Goal: Transaction & Acquisition: Purchase product/service

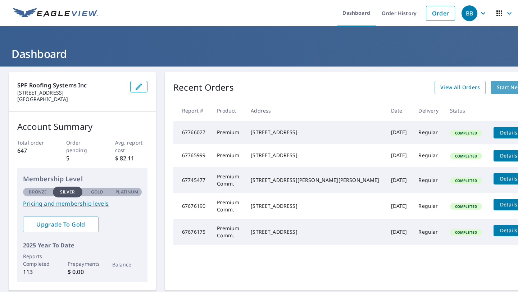
click at [491, 92] on link "Start New Order" at bounding box center [517, 87] width 53 height 13
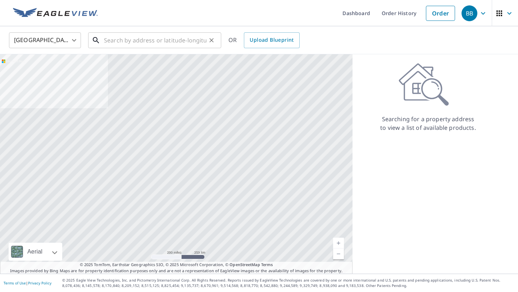
click at [170, 48] on div "​" at bounding box center [154, 40] width 133 height 16
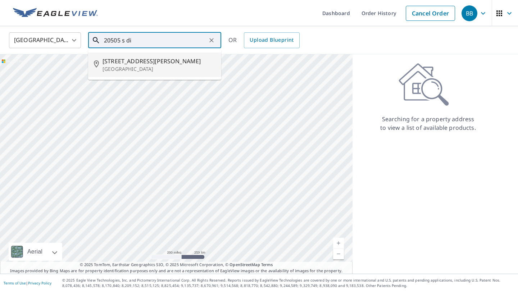
click at [145, 64] on span "[STREET_ADDRESS][PERSON_NAME]" at bounding box center [159, 61] width 113 height 9
type input "[STREET_ADDRESS][PERSON_NAME]"
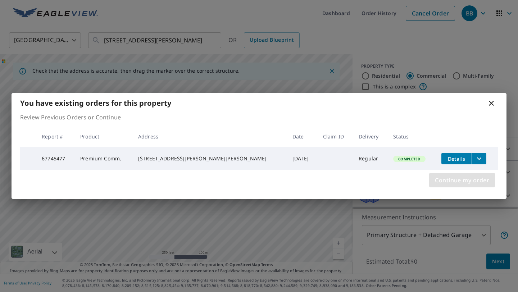
click at [452, 177] on span "Continue my order" at bounding box center [462, 180] width 54 height 10
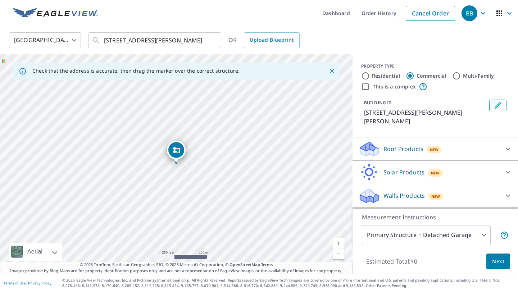
click at [338, 243] on link "Current Level 17, Zoom In" at bounding box center [338, 243] width 11 height 11
click at [339, 240] on link "Current Level 17, Zoom In" at bounding box center [338, 243] width 11 height 11
drag, startPoint x: 247, startPoint y: 230, endPoint x: 249, endPoint y: 110, distance: 119.5
click at [249, 110] on div "[STREET_ADDRESS][PERSON_NAME][PERSON_NAME]" at bounding box center [176, 164] width 353 height 220
click at [338, 240] on link "Current Level 18, Zoom In" at bounding box center [338, 243] width 11 height 11
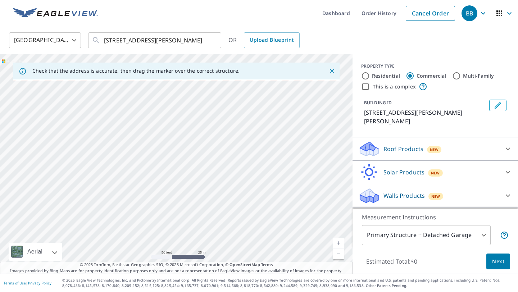
click at [340, 255] on link "Current Level 19, Zoom Out" at bounding box center [338, 254] width 11 height 11
drag, startPoint x: 285, startPoint y: 140, endPoint x: 245, endPoint y: 196, distance: 69.4
click at [245, 196] on div "[STREET_ADDRESS][PERSON_NAME][PERSON_NAME]" at bounding box center [176, 164] width 353 height 220
drag, startPoint x: 224, startPoint y: 152, endPoint x: 227, endPoint y: 207, distance: 54.8
click at [227, 207] on div "[STREET_ADDRESS][PERSON_NAME][PERSON_NAME]" at bounding box center [176, 164] width 353 height 220
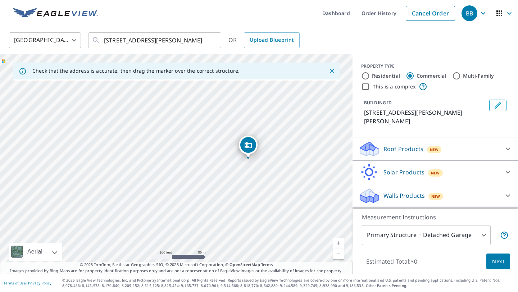
drag, startPoint x: 182, startPoint y: 172, endPoint x: 248, endPoint y: 146, distance: 71.0
click at [497, 261] on span "Next" at bounding box center [498, 261] width 12 height 9
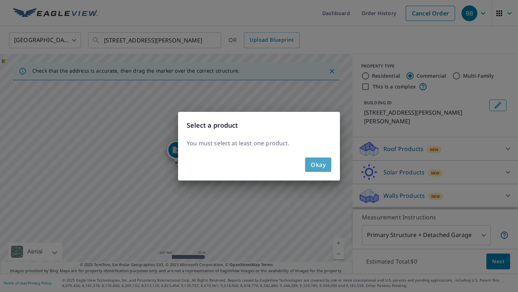
click at [328, 166] on button "Okay" at bounding box center [318, 165] width 26 height 14
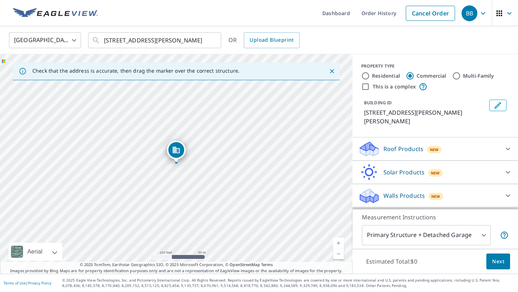
click at [406, 148] on div "Roof Products New" at bounding box center [428, 149] width 141 height 17
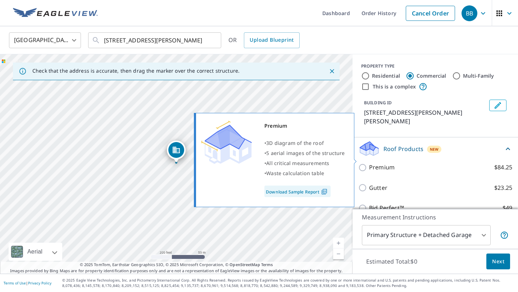
click at [396, 163] on label "Premium $84.25" at bounding box center [440, 167] width 143 height 9
click at [369, 163] on input "Premium $84.25" at bounding box center [363, 167] width 11 height 9
checkbox input "true"
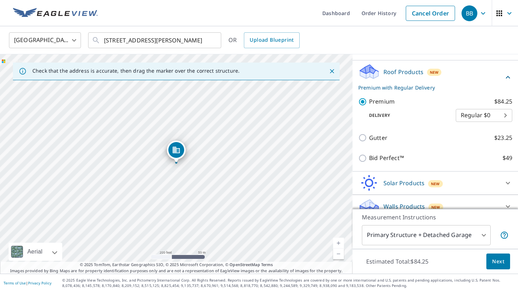
scroll to position [78, 0]
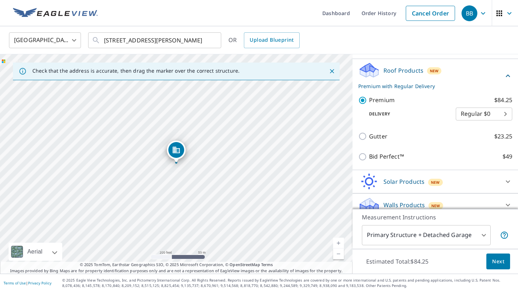
click at [496, 262] on span "Next" at bounding box center [498, 261] width 12 height 9
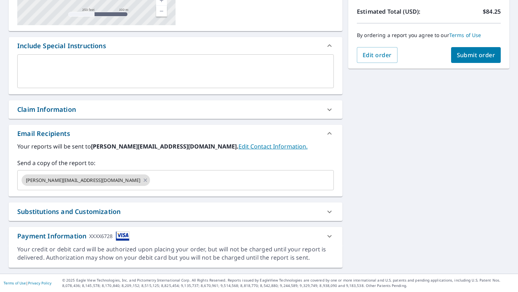
scroll to position [159, 0]
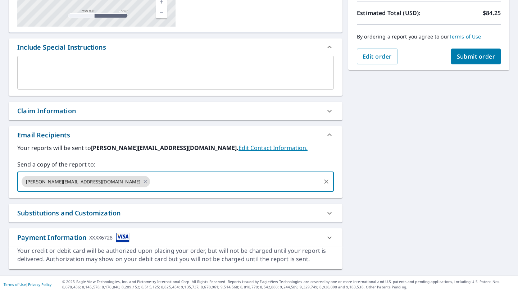
click at [219, 184] on input "text" at bounding box center [235, 182] width 169 height 14
type input "[EMAIL_ADDRESS][DOMAIN_NAME]"
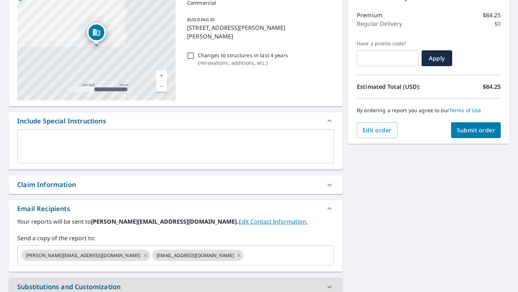
scroll to position [83, 0]
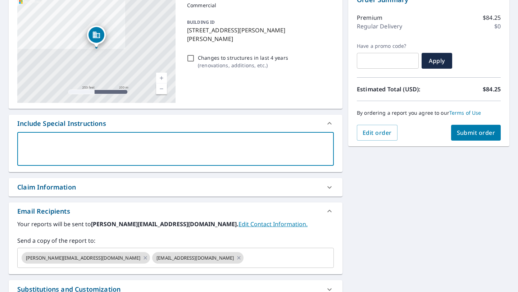
click at [210, 151] on textarea at bounding box center [175, 149] width 307 height 21
type textarea "T"
type textarea "x"
type textarea "Th"
type textarea "x"
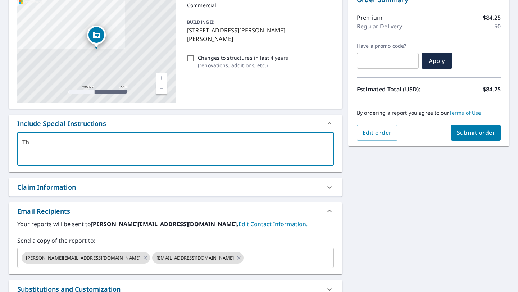
type textarea "Thi"
type textarea "x"
type textarea "This"
type textarea "x"
type textarea "This"
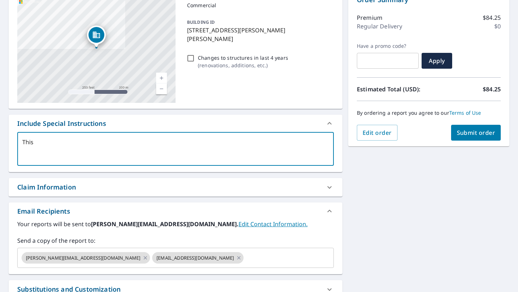
type textarea "x"
type textarea "This i"
type textarea "x"
type textarea "This is"
type textarea "x"
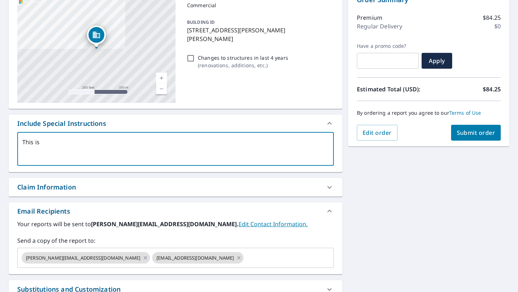
type textarea "This is"
type textarea "x"
type textarea "This is f"
type textarea "x"
type textarea "This is fo"
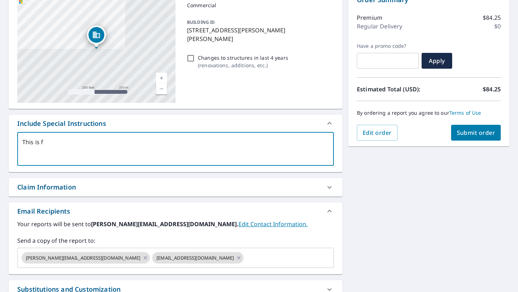
type textarea "x"
type textarea "This is for"
type textarea "x"
type textarea "This is for"
type textarea "x"
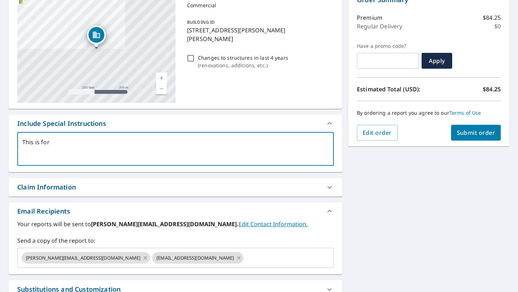
type textarea "This is for t"
type textarea "x"
type textarea "This is for th"
type textarea "x"
type textarea "This is for the"
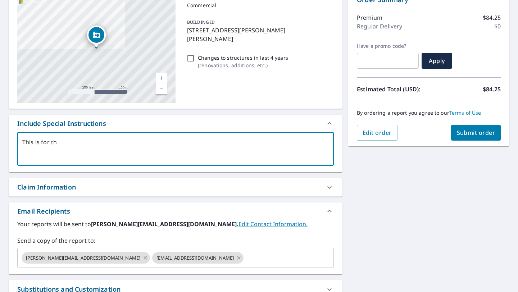
type textarea "x"
type textarea "This is for the"
type textarea "x"
type textarea "This is for the r"
type textarea "x"
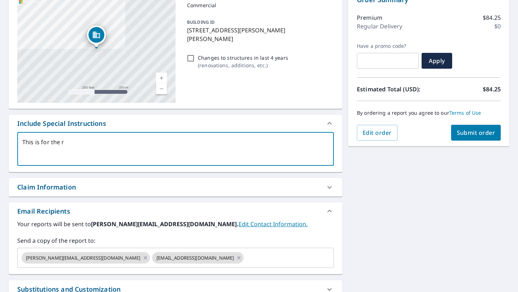
type textarea "This is for the re"
type textarea "x"
type textarea "This is for the reg"
type textarea "x"
type textarea "This is for the rega"
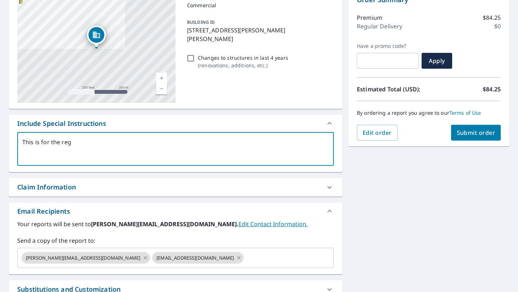
type textarea "x"
type textarea "This is for the regal"
type textarea "x"
type textarea "This is for the regal"
type textarea "x"
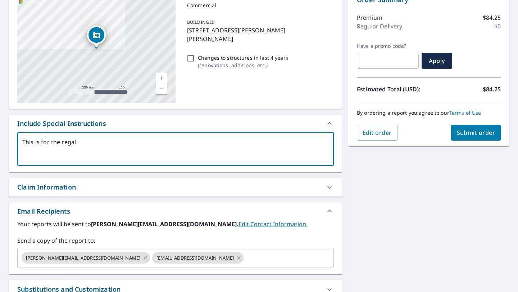
type textarea "This is for the regal c"
type textarea "x"
type textarea "This is for the regal ci"
type textarea "x"
type textarea "This is for the regal cin"
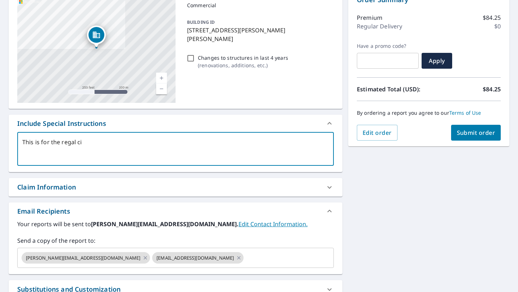
type textarea "x"
type textarea "This is for the regal cine"
type textarea "x"
type textarea "This is for the regal cinea"
type textarea "x"
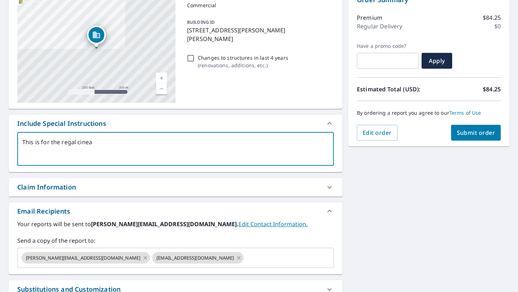
type textarea "This is for the regal cinea"
type textarea "x"
type textarea "This is for the regal cinea"
type textarea "x"
type textarea "This is for the regal cine"
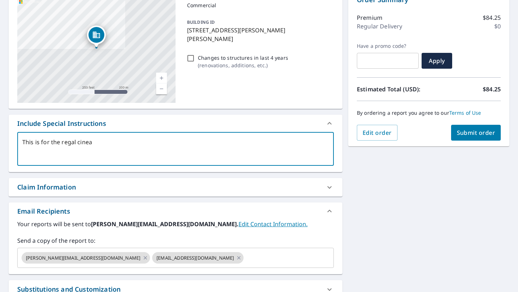
type textarea "x"
type textarea "This is for the regal cin"
type textarea "x"
type textarea "This is for the regal cina"
type textarea "x"
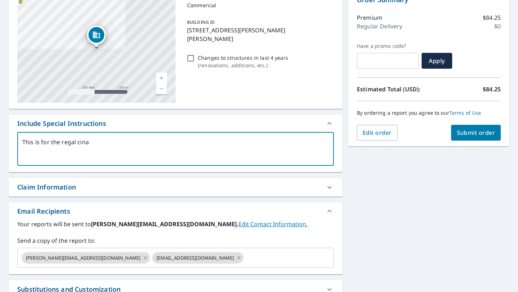
type textarea "This is for the regal cinam"
type textarea "x"
type textarea "This is for the regal cina"
type textarea "x"
type textarea "This is for the regal cin"
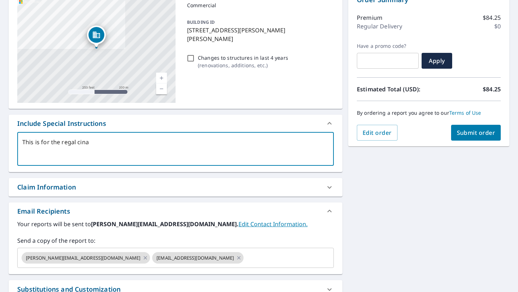
type textarea "x"
type textarea "This is for the regal cina"
type textarea "x"
type textarea "This is for the regal cinam"
type textarea "x"
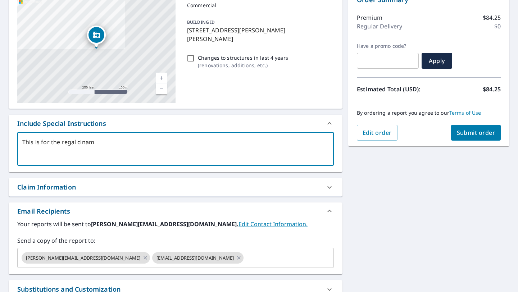
type textarea "This is for the regal ciname"
type textarea "x"
type textarea "This is for the regal ciname"
type textarea "x"
type textarea "This is for the regal ciname"
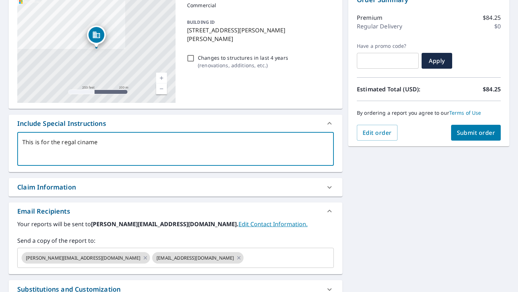
type textarea "x"
type textarea "This is for the regal cinam"
type textarea "x"
type textarea "This is for the regal cina"
type textarea "x"
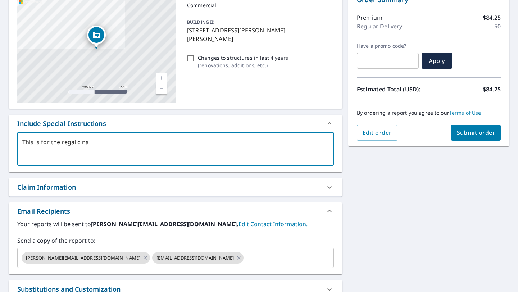
type textarea "This is for the regal cin"
type textarea "x"
type textarea "This is for the regal cina"
type textarea "x"
type textarea "This is for the regal cin"
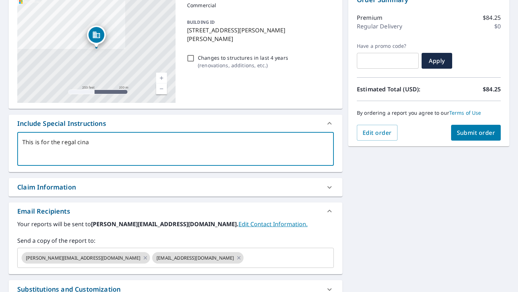
type textarea "x"
type textarea "This is for the regal cine"
type textarea "x"
type textarea "This is for the regal cinem"
type textarea "x"
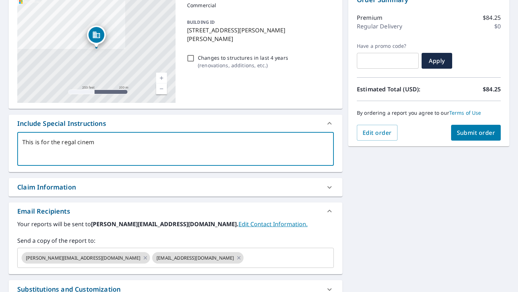
type textarea "This is for the regal cinema"
type textarea "x"
type textarea "This is for the regal cinema"
type textarea "x"
type textarea "This is for the regal cinema a"
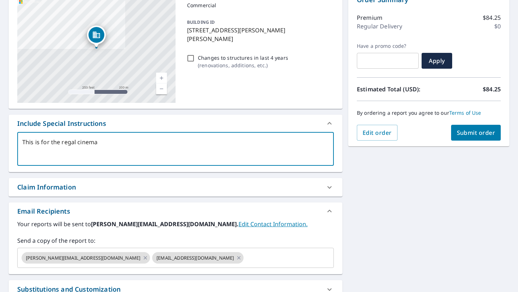
type textarea "x"
type textarea "This is for the regal cinema at"
type textarea "x"
type textarea "This is for the regal cinema att"
type textarea "x"
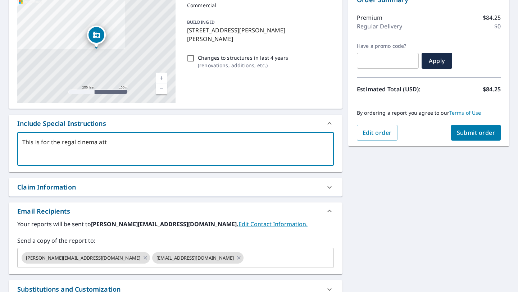
type textarea "This is for the regal cinema atta"
type textarea "x"
type textarea "This is for the regal cinema attac"
type textarea "x"
type textarea "This is for the regal cinema attach"
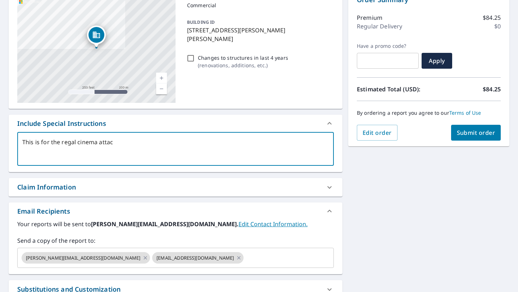
type textarea "x"
type textarea "This is for the regal cinema attache"
type textarea "x"
type textarea "This is for the regal cinema attached"
type textarea "x"
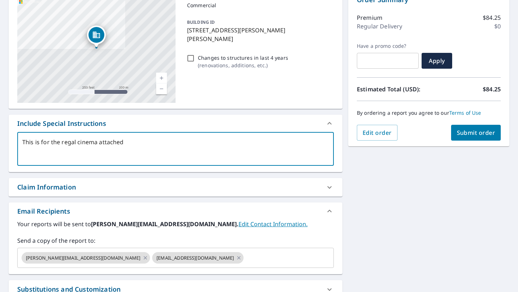
type textarea "This is for the regal cinema attached"
type textarea "x"
type textarea "This is for the regal cinema attached t"
type textarea "x"
type textarea "This is for the regal cinema attached toi"
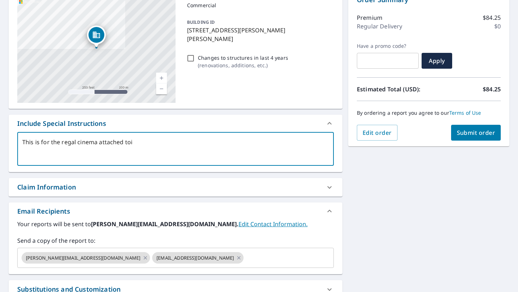
type textarea "x"
type textarea "This is for the regal cinema attached toi"
type textarea "x"
type textarea "This is for the regal cinema attached toi t"
type textarea "x"
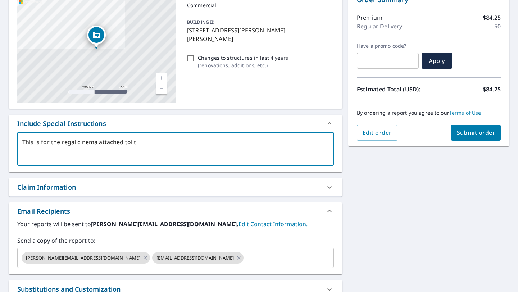
type textarea "This is for the regal cinema attached toi"
type textarea "x"
type textarea "This is for the regal cinema attached toi"
type textarea "x"
type textarea "This is for the regal cinema attached to"
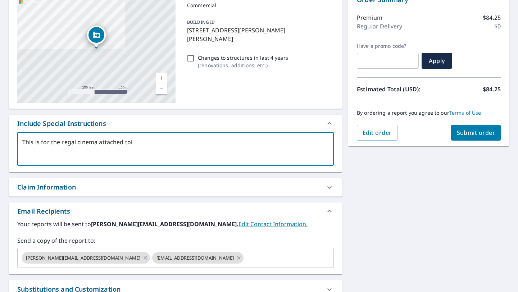
type textarea "x"
type textarea "This is for the regal cinema attached to"
type textarea "x"
type textarea "This is for the regal cinema attached to t"
type textarea "x"
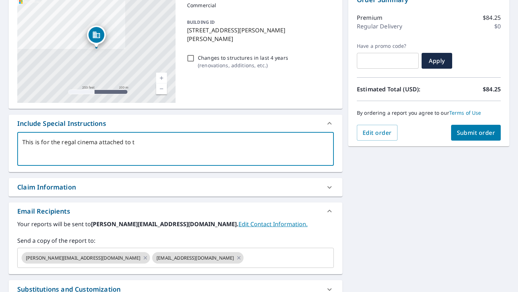
type textarea "This is for the regal cinema attached to th"
type textarea "x"
type textarea "This is for the regal cinema attached to the"
type textarea "x"
type textarea "This is for the regal cinema attached to the"
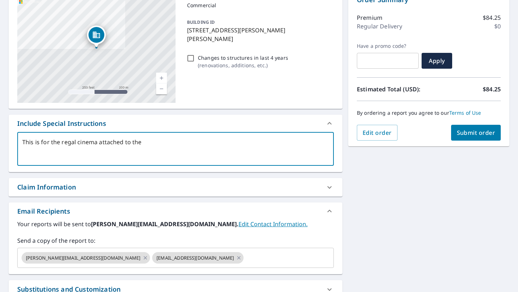
type textarea "x"
type textarea "This is for the regal cinema attached to the m"
type textarea "x"
type textarea "This is for the regal cinema attached to the ma"
type textarea "x"
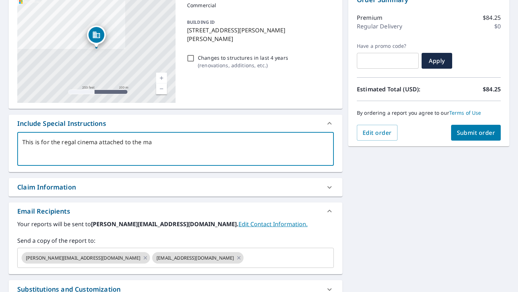
type textarea "This is for the regal cinema attached to the mal"
type textarea "x"
type textarea "This is for the regal cinema attached to the mall"
type textarea "x"
type textarea "This is for the regal cinema attached to the mal"
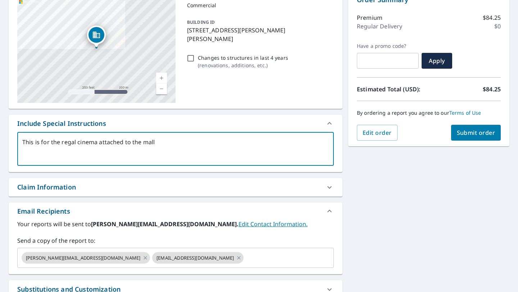
type textarea "x"
type textarea "This is for the regal cinema attached to the ma"
type textarea "x"
type textarea "This is for the regal cinema attached to the m"
type textarea "x"
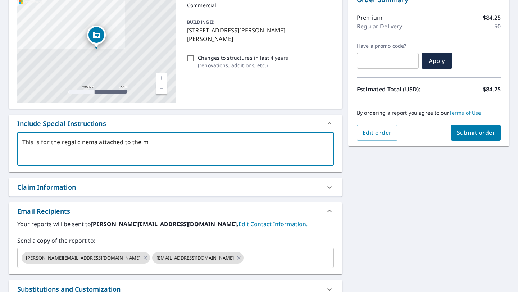
type textarea "This is for the regal cinema attached to the"
type textarea "x"
type textarea "This is for the regal cinema attached to the S"
type textarea "x"
type textarea "This is for the regal cinema attached to the So"
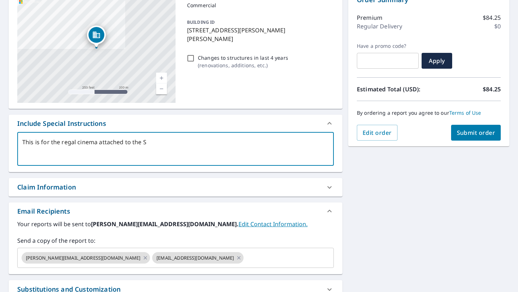
type textarea "x"
type textarea "This is for the regal cinema attached to the Sou"
type textarea "x"
type textarea "This is for the regal cinema attached to the Sout"
type textarea "x"
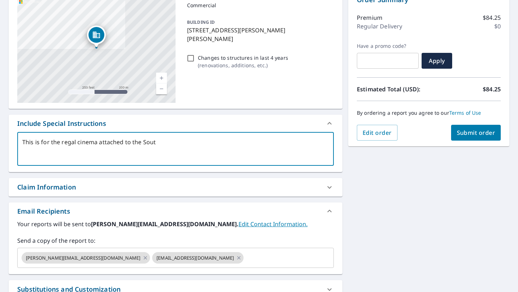
type textarea "This is for the regal cinema attached to the South"
type textarea "x"
type textarea "This is for the regal cinema attached to the South"
type textarea "x"
type textarea "This is for the regal cinema attached to the South"
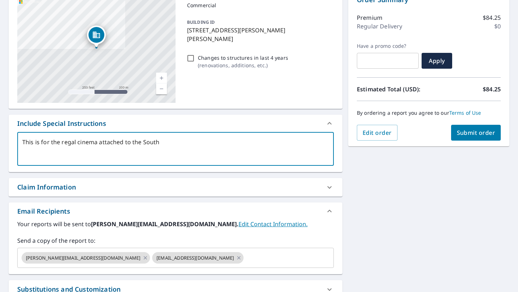
type textarea "x"
type textarea "This is for the regal cinema attached to the Southl"
type textarea "x"
type textarea "This is for the regal cinema attached to the Southla"
type textarea "x"
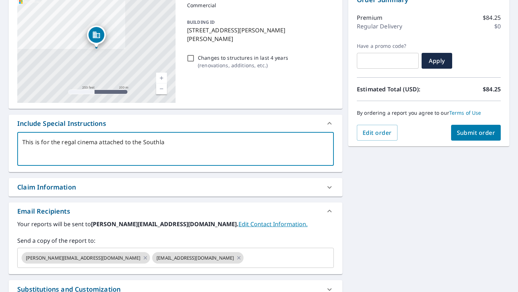
type textarea "This is for the regal cinema attached to the Southlan"
type textarea "x"
type textarea "This is for the regal cinema attached to the Southland"
type textarea "x"
type textarea "This is for the regal cinema attached to the Southland"
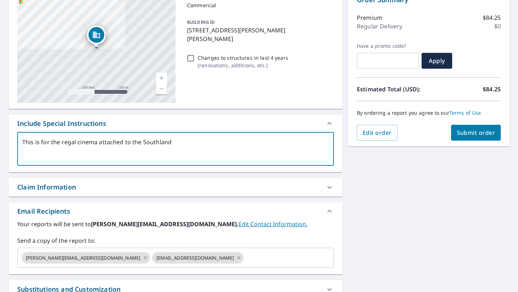
type textarea "x"
type textarea "This is for the regal cinema attached to the Southland M"
type textarea "x"
type textarea "This is for the regal cinema attached to the Southland Ma"
type textarea "x"
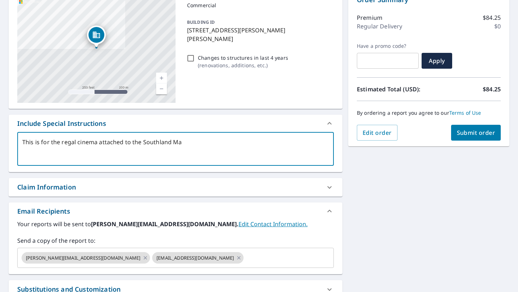
type textarea "This is for the regal cinema attached to the Southland Mal"
type textarea "x"
type textarea "This is for the regal cinema attached to the [GEOGRAPHIC_DATA]"
type textarea "x"
type textarea "This is for the regal cinema attached to the [GEOGRAPHIC_DATA]."
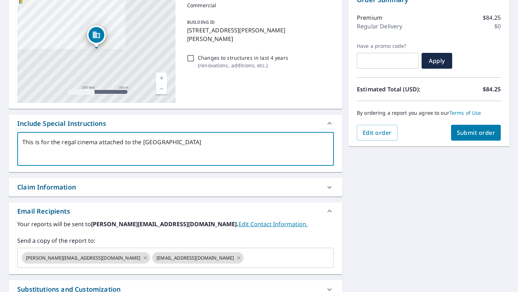
type textarea "x"
type textarea "This is for the regal cinema attached to the [GEOGRAPHIC_DATA]"
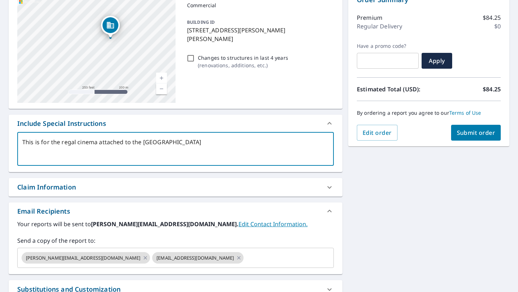
drag, startPoint x: 109, startPoint y: 73, endPoint x: 123, endPoint y: 64, distance: 16.9
click at [123, 64] on div "[STREET_ADDRESS][PERSON_NAME][PERSON_NAME]" at bounding box center [96, 49] width 158 height 108
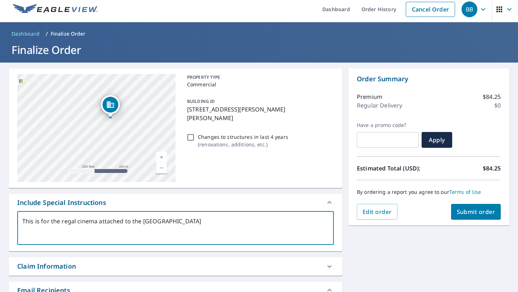
scroll to position [0, 0]
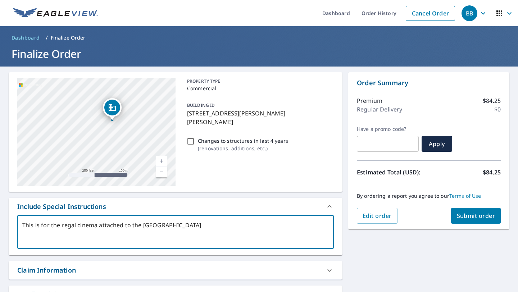
click at [112, 108] on icon "Dropped pin, building 1, Commercial property, 20505 S Dixie Hwy Cutler Bay, FL …" at bounding box center [112, 107] width 9 height 9
type textarea "x"
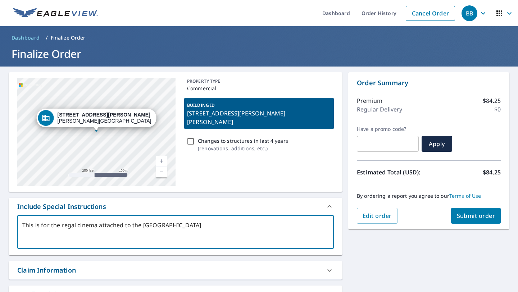
type textarea "This is for the regal cinema attached to the [GEOGRAPHIC_DATA]"
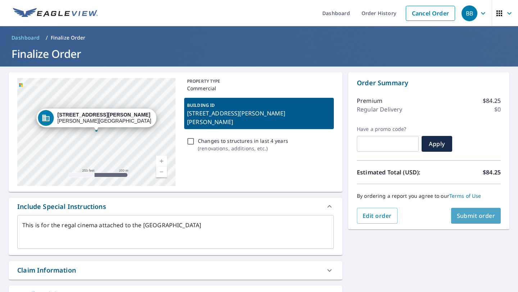
click at [490, 216] on span "Submit order" at bounding box center [476, 216] width 39 height 8
type textarea "x"
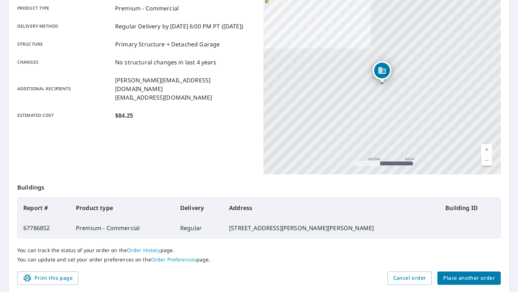
scroll to position [131, 0]
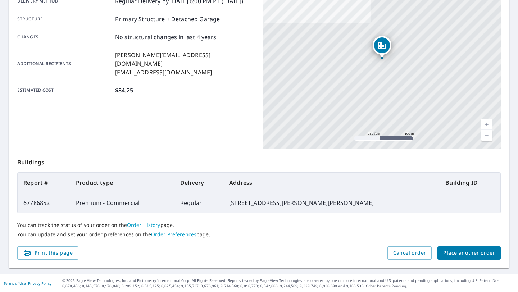
click at [462, 252] on span "Place another order" at bounding box center [469, 253] width 52 height 9
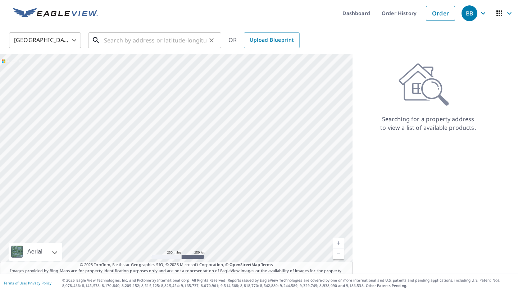
click at [156, 38] on input "text" at bounding box center [155, 40] width 103 height 20
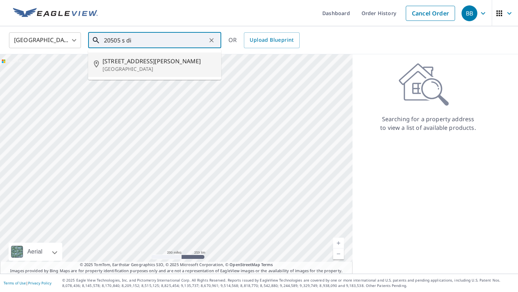
click at [157, 61] on span "[STREET_ADDRESS][PERSON_NAME]" at bounding box center [159, 61] width 113 height 9
type input "[STREET_ADDRESS][PERSON_NAME]"
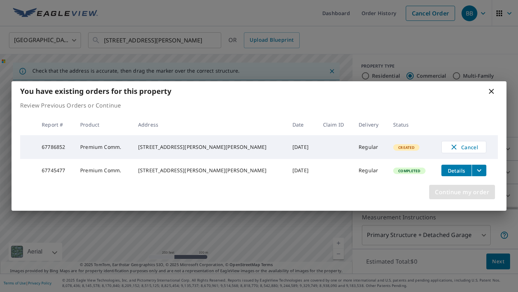
click at [450, 196] on span "Continue my order" at bounding box center [462, 192] width 54 height 10
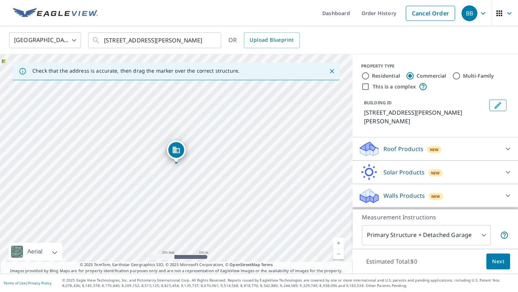
click at [340, 243] on link "Current Level 17, Zoom In" at bounding box center [338, 243] width 11 height 11
click at [340, 243] on link "Current Level 18, Zoom In" at bounding box center [338, 243] width 11 height 11
drag, startPoint x: 238, startPoint y: 222, endPoint x: 252, endPoint y: 131, distance: 92.2
click at [252, 131] on div "[STREET_ADDRESS][PERSON_NAME][PERSON_NAME]" at bounding box center [176, 164] width 353 height 220
click at [339, 253] on link "Current Level 19, Zoom Out" at bounding box center [338, 254] width 11 height 11
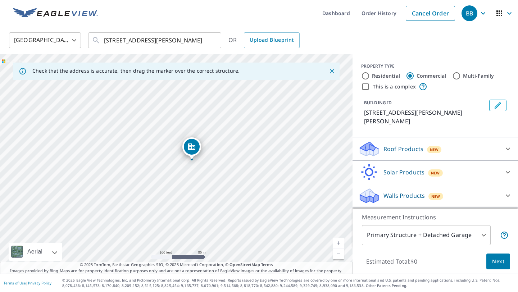
drag, startPoint x: 184, startPoint y: 104, endPoint x: 192, endPoint y: 146, distance: 42.8
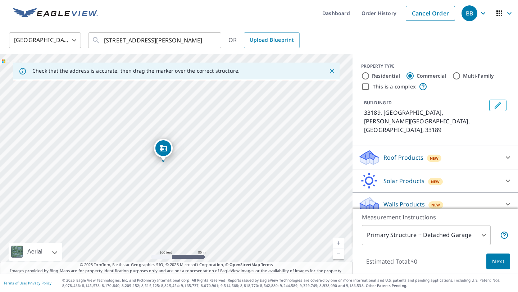
drag, startPoint x: 174, startPoint y: 150, endPoint x: 154, endPoint y: 148, distance: 20.6
drag, startPoint x: 175, startPoint y: 149, endPoint x: 228, endPoint y: 163, distance: 55.3
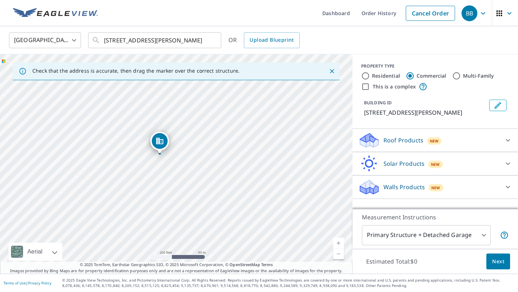
drag, startPoint x: 176, startPoint y: 150, endPoint x: 159, endPoint y: 141, distance: 18.8
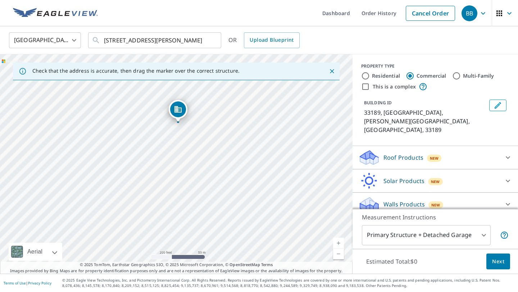
drag, startPoint x: 172, startPoint y: 147, endPoint x: 174, endPoint y: 106, distance: 40.7
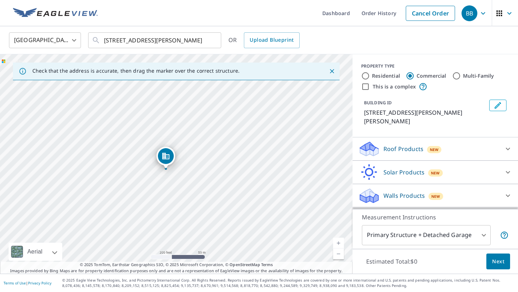
drag, startPoint x: 176, startPoint y: 153, endPoint x: 159, endPoint y: 163, distance: 19.7
drag, startPoint x: 176, startPoint y: 150, endPoint x: 172, endPoint y: 176, distance: 25.6
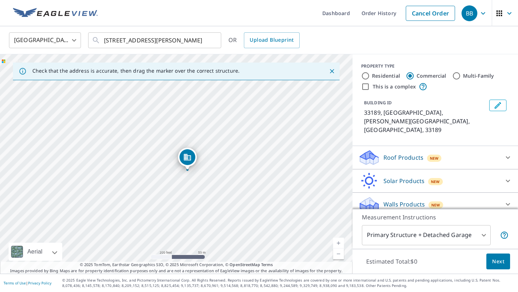
drag, startPoint x: 175, startPoint y: 153, endPoint x: 193, endPoint y: 165, distance: 21.6
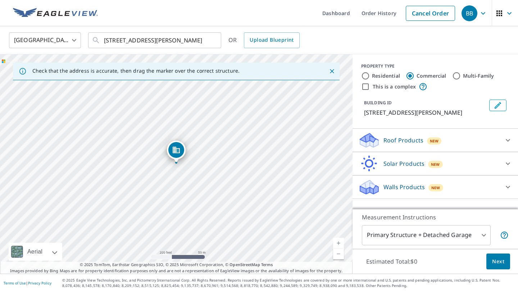
drag, startPoint x: 358, startPoint y: 113, endPoint x: 475, endPoint y: 116, distance: 116.3
click at [475, 116] on div "BUILDING ID [STREET_ADDRESS][PERSON_NAME]" at bounding box center [436, 108] width 166 height 23
copy p "[STREET_ADDRESS][PERSON_NAME]"
drag, startPoint x: 177, startPoint y: 151, endPoint x: 171, endPoint y: 142, distance: 11.2
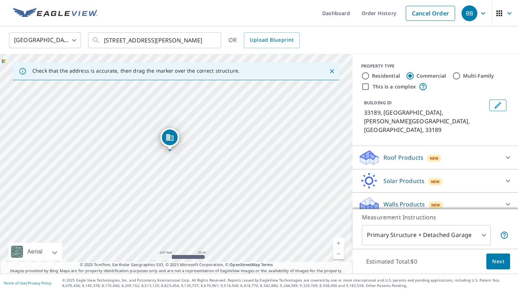
drag, startPoint x: 171, startPoint y: 142, endPoint x: 165, endPoint y: 129, distance: 14.2
drag, startPoint x: 175, startPoint y: 148, endPoint x: 175, endPoint y: 141, distance: 6.5
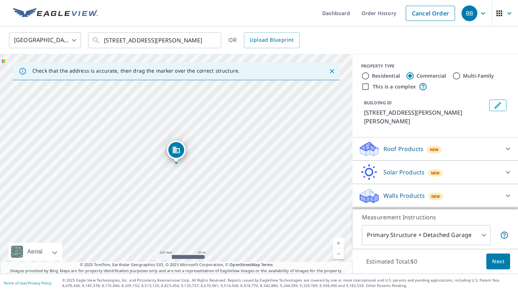
click at [409, 146] on div "Roof Products New" at bounding box center [428, 149] width 141 height 17
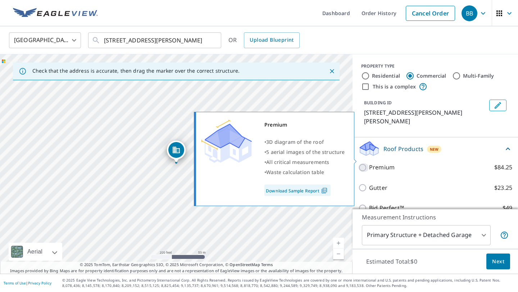
click at [360, 163] on input "Premium $84.25" at bounding box center [363, 167] width 11 height 9
checkbox input "true"
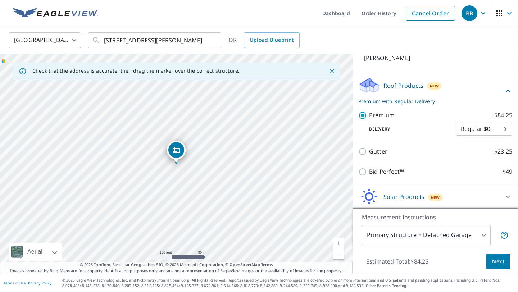
scroll to position [78, 0]
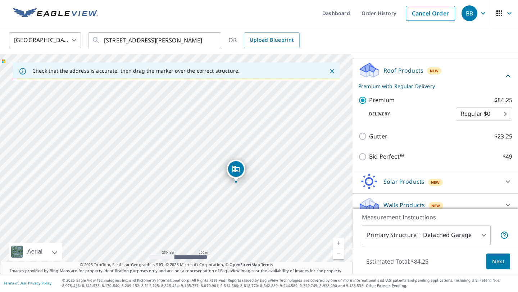
click at [501, 265] on span "Next" at bounding box center [498, 261] width 12 height 9
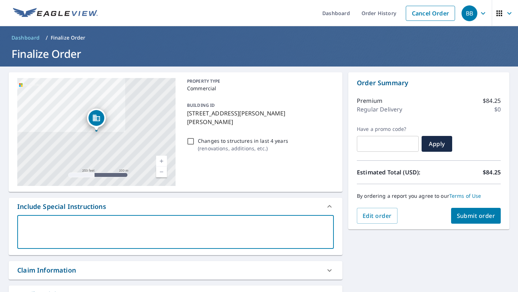
click at [65, 225] on textarea at bounding box center [175, 232] width 307 height 21
click at [463, 214] on span "Submit order" at bounding box center [476, 216] width 39 height 8
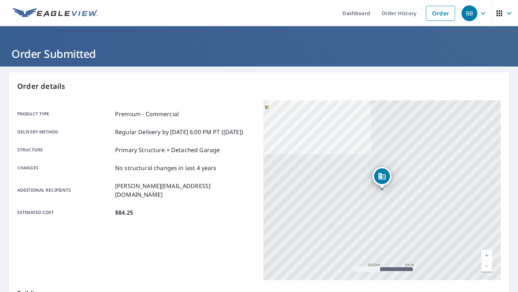
scroll to position [131, 0]
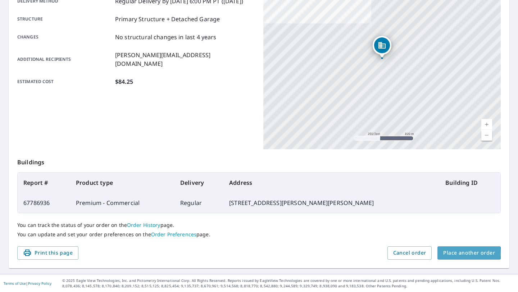
click at [465, 253] on span "Place another order" at bounding box center [469, 253] width 52 height 9
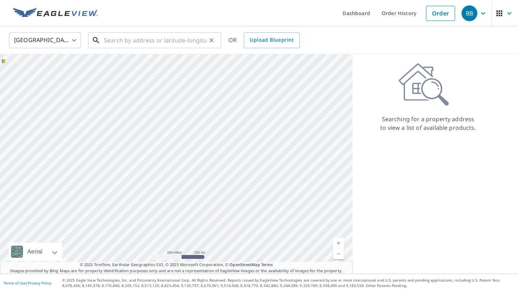
click at [110, 46] on input "text" at bounding box center [155, 40] width 103 height 20
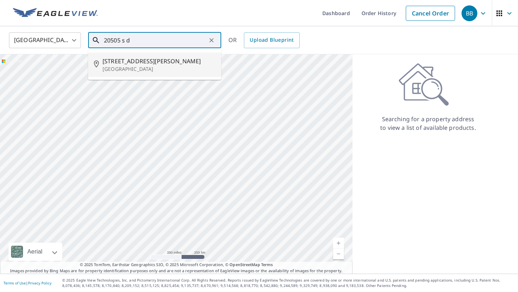
click at [114, 58] on span "[STREET_ADDRESS][PERSON_NAME]" at bounding box center [159, 61] width 113 height 9
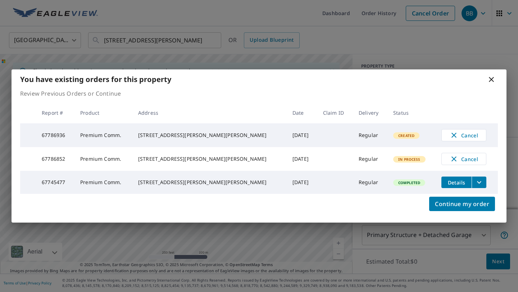
drag, startPoint x: 173, startPoint y: 150, endPoint x: 169, endPoint y: 210, distance: 60.6
click at [448, 209] on span "Continue my order" at bounding box center [462, 204] width 54 height 10
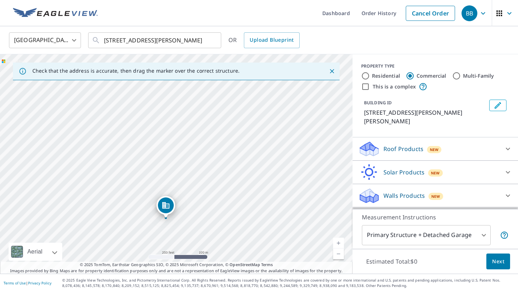
drag, startPoint x: 177, startPoint y: 148, endPoint x: 167, endPoint y: 203, distance: 56.4
click at [339, 244] on link "Current Level 17, Zoom In" at bounding box center [338, 243] width 11 height 11
click at [374, 112] on p "[STREET_ADDRESS][PERSON_NAME][PERSON_NAME]" at bounding box center [425, 116] width 122 height 17
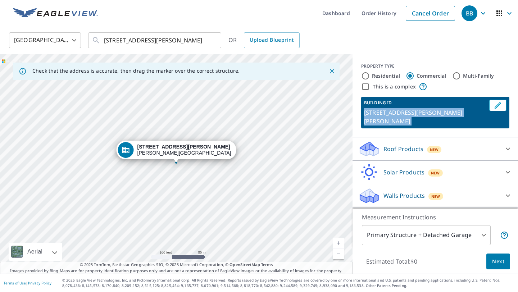
click at [374, 112] on p "[STREET_ADDRESS][PERSON_NAME][PERSON_NAME]" at bounding box center [425, 116] width 122 height 17
copy div "[STREET_ADDRESS][PERSON_NAME][PERSON_NAME] Roof Products New Premium $84.25 Gut…"
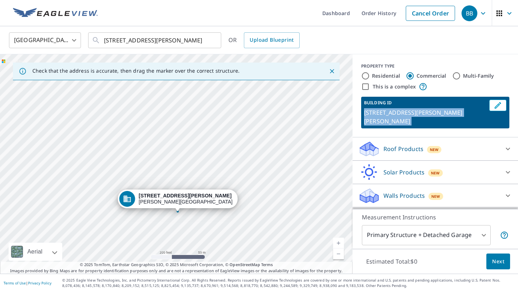
drag, startPoint x: 134, startPoint y: 109, endPoint x: 135, endPoint y: 158, distance: 49.0
click at [135, 158] on div "[STREET_ADDRESS][PERSON_NAME][PERSON_NAME]" at bounding box center [176, 164] width 353 height 220
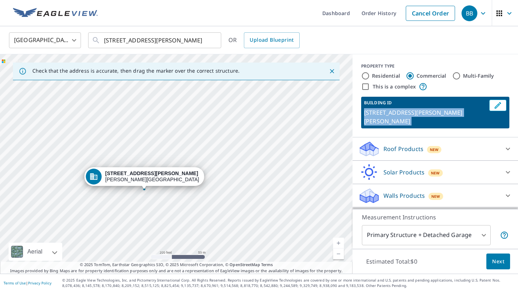
drag, startPoint x: 134, startPoint y: 130, endPoint x: 101, endPoint y: 108, distance: 40.2
click at [101, 108] on div "[STREET_ADDRESS][PERSON_NAME][PERSON_NAME]" at bounding box center [176, 164] width 353 height 220
click at [503, 261] on span "Next" at bounding box center [498, 261] width 12 height 9
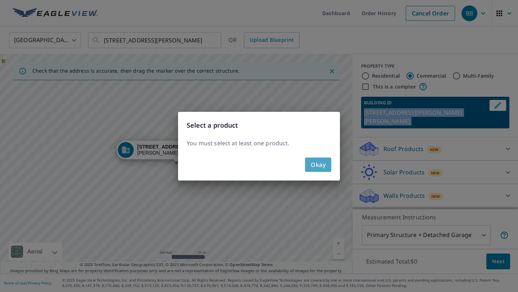
click at [317, 163] on span "Okay" at bounding box center [318, 165] width 15 height 10
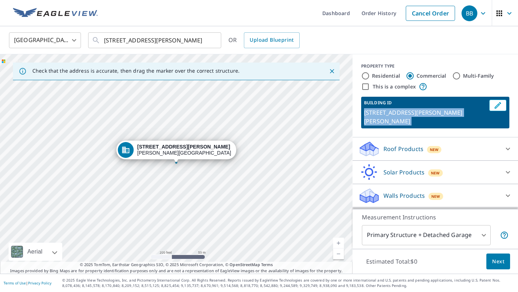
click at [389, 145] on p "Roof Products" at bounding box center [404, 149] width 40 height 9
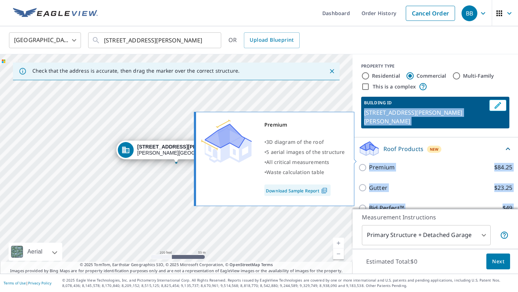
click at [362, 163] on input "Premium $84.25" at bounding box center [363, 167] width 11 height 9
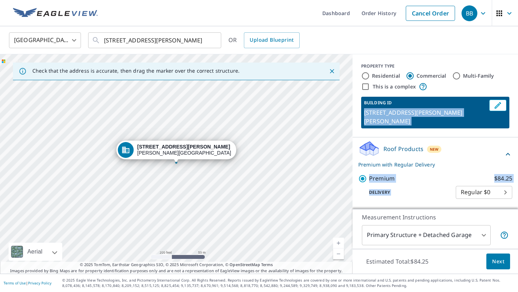
click at [500, 256] on button "Next" at bounding box center [499, 262] width 24 height 16
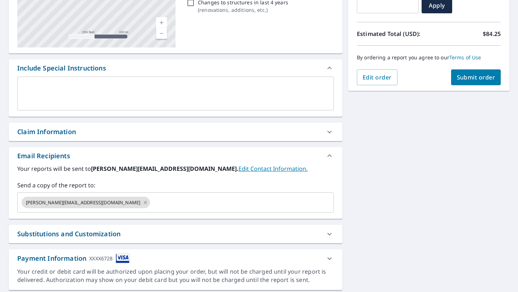
scroll to position [161, 0]
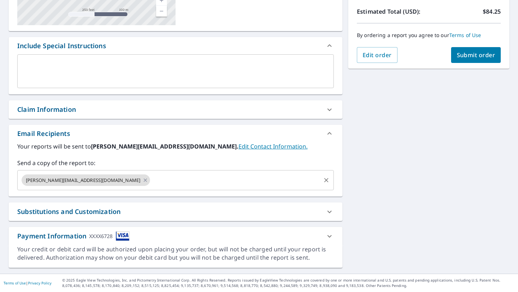
click at [220, 173] on div "[PERSON_NAME][EMAIL_ADDRESS][DOMAIN_NAME] ​" at bounding box center [175, 180] width 317 height 20
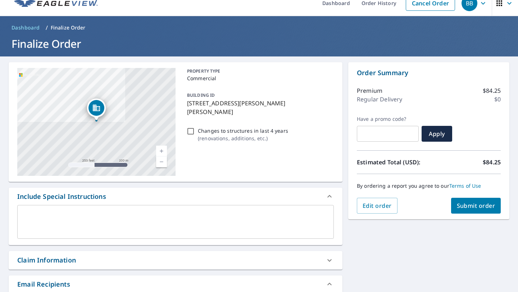
scroll to position [2, 0]
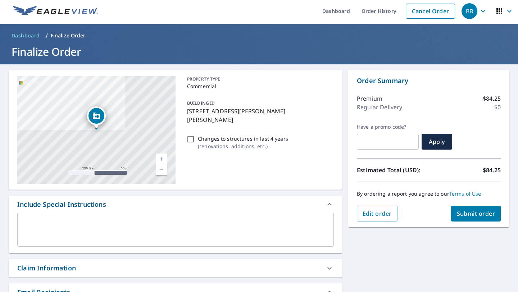
click at [468, 211] on span "Submit order" at bounding box center [476, 214] width 39 height 8
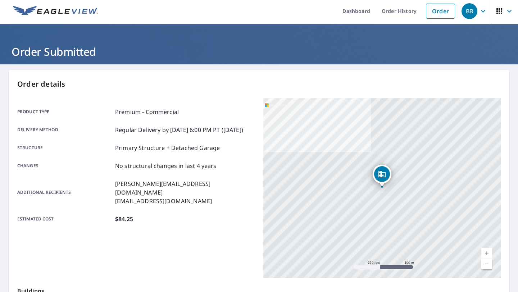
scroll to position [131, 0]
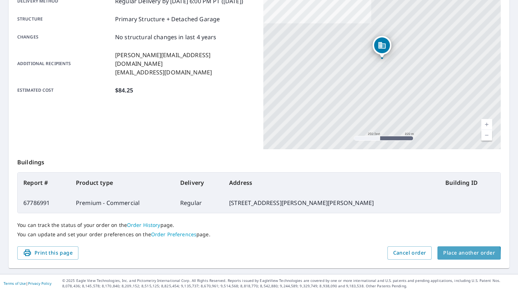
click at [456, 256] on span "Place another order" at bounding box center [469, 253] width 52 height 9
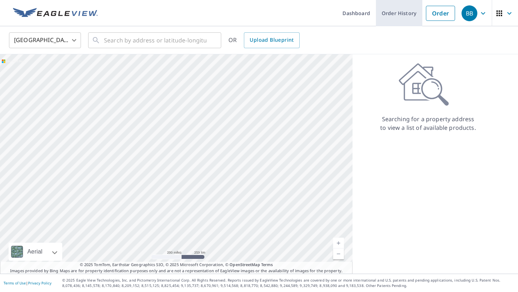
click at [404, 17] on link "Order History" at bounding box center [399, 13] width 46 height 26
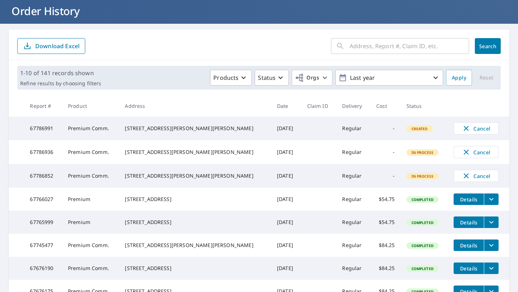
scroll to position [58, 0]
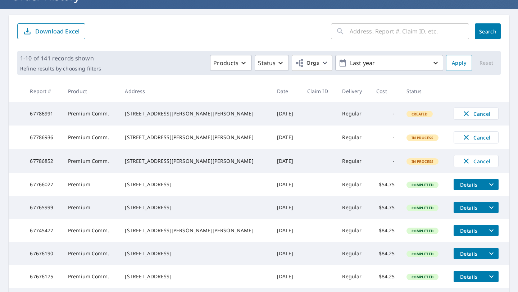
click at [157, 141] on div "[STREET_ADDRESS][PERSON_NAME][PERSON_NAME]" at bounding box center [195, 137] width 141 height 7
click at [336, 139] on td "Regular" at bounding box center [353, 138] width 34 height 24
click at [371, 142] on td "-" at bounding box center [386, 138] width 30 height 24
click at [47, 140] on td "67786936" at bounding box center [43, 138] width 38 height 24
click at [106, 143] on td "Premium Comm." at bounding box center [90, 138] width 57 height 24
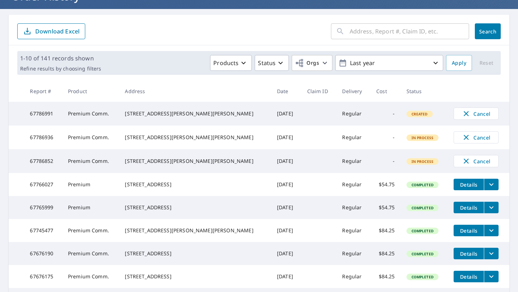
click at [200, 141] on div "[STREET_ADDRESS][PERSON_NAME][PERSON_NAME]" at bounding box center [195, 137] width 141 height 7
click at [302, 139] on td at bounding box center [319, 138] width 35 height 24
click at [371, 139] on td "-" at bounding box center [386, 138] width 30 height 24
click at [407, 140] on span "In Process" at bounding box center [422, 137] width 31 height 5
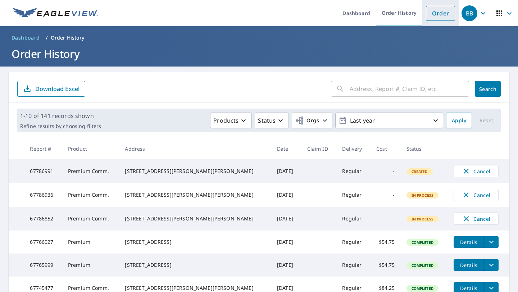
click at [440, 20] on link "Order" at bounding box center [440, 13] width 29 height 15
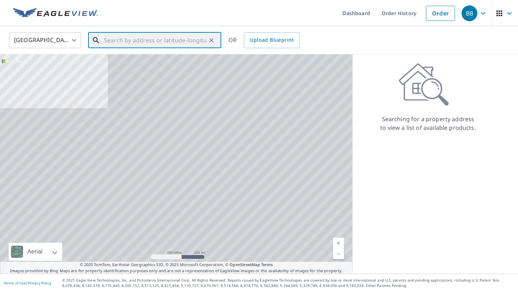
click at [121, 40] on input "text" at bounding box center [155, 40] width 103 height 20
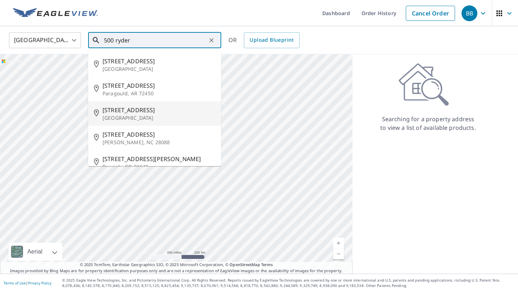
click at [119, 117] on p "[GEOGRAPHIC_DATA]" at bounding box center [159, 117] width 113 height 7
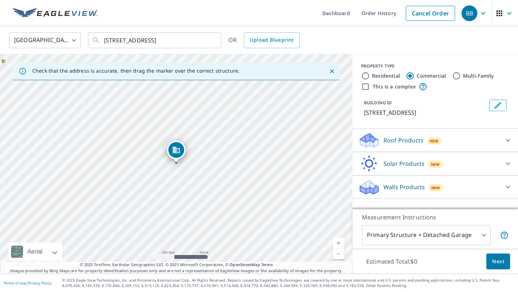
click at [338, 242] on link "Current Level 17, Zoom In" at bounding box center [338, 243] width 11 height 11
click at [338, 242] on link "Current Level 18, Zoom In" at bounding box center [338, 243] width 11 height 11
click at [338, 242] on link "Current Level 19, Zoom In" at bounding box center [338, 243] width 11 height 11
click at [341, 257] on link "Current Level 20, Zoom Out" at bounding box center [338, 254] width 11 height 11
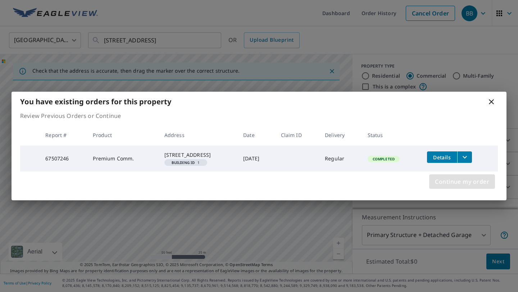
click at [465, 189] on button "Continue my order" at bounding box center [462, 182] width 66 height 14
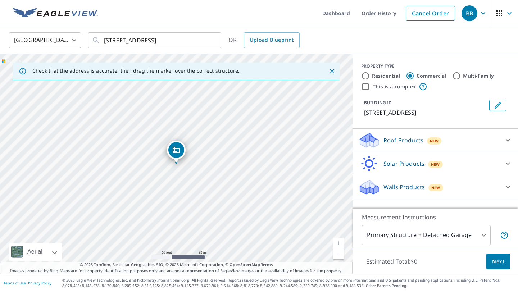
click at [340, 244] on link "Current Level 19, Zoom In" at bounding box center [338, 243] width 11 height 11
drag, startPoint x: 233, startPoint y: 186, endPoint x: 258, endPoint y: 39, distance: 149.4
click at [258, 39] on div "United States US ​ [STREET_ADDRESS] ​ OR Upload Blueprint Check that the addres…" at bounding box center [259, 150] width 518 height 248
drag, startPoint x: 169, startPoint y: 128, endPoint x: 276, endPoint y: 84, distance: 115.5
click at [276, 84] on div "[STREET_ADDRESS]" at bounding box center [176, 164] width 353 height 220
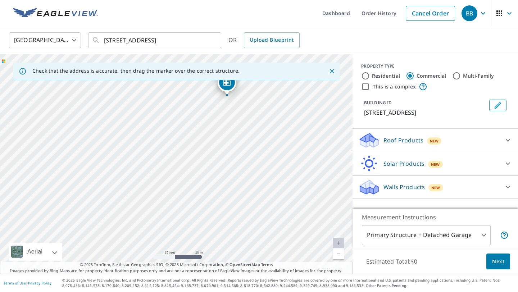
drag, startPoint x: 172, startPoint y: 187, endPoint x: 179, endPoint y: 222, distance: 35.6
click at [179, 222] on div "[STREET_ADDRESS]" at bounding box center [176, 164] width 353 height 220
drag, startPoint x: 237, startPoint y: 162, endPoint x: 170, endPoint y: 236, distance: 100.1
click at [170, 236] on div "[STREET_ADDRESS]" at bounding box center [176, 164] width 353 height 220
drag, startPoint x: 205, startPoint y: 189, endPoint x: 186, endPoint y: 156, distance: 38.2
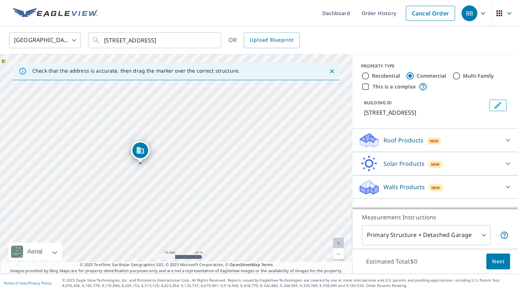
click at [187, 156] on div "[STREET_ADDRESS]" at bounding box center [176, 164] width 353 height 220
click at [339, 249] on link "Current Level 20, Zoom Out" at bounding box center [338, 254] width 11 height 11
click at [339, 249] on link "Current Level 19, Zoom Out" at bounding box center [338, 254] width 11 height 11
click at [119, 42] on input "[STREET_ADDRESS]" at bounding box center [155, 40] width 103 height 20
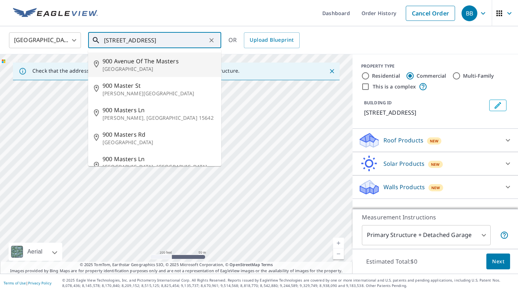
click at [124, 64] on span "900 Avenue Of The Masters" at bounding box center [159, 61] width 113 height 9
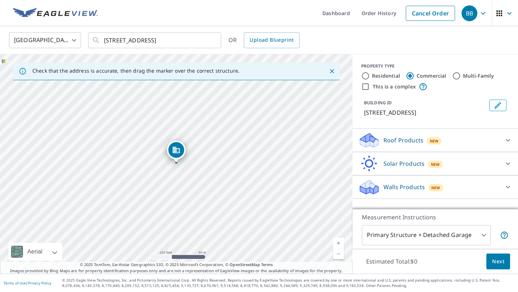
click at [338, 243] on link "Current Level 18, Zoom In" at bounding box center [338, 243] width 11 height 11
click at [338, 243] on link "Current Level 19, Zoom In" at bounding box center [338, 243] width 11 height 11
click at [339, 257] on link "Current Level 20, Zoom Out" at bounding box center [338, 254] width 11 height 11
click at [448, 143] on div "Roof Products New" at bounding box center [428, 140] width 141 height 17
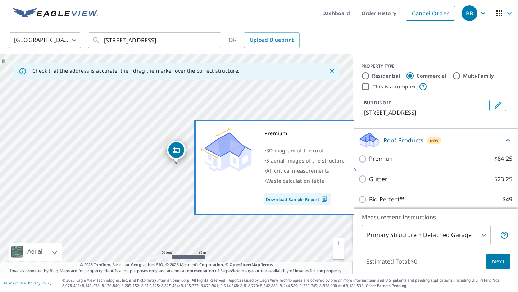
click at [407, 163] on label "Premium $84.25" at bounding box center [440, 158] width 143 height 9
click at [369, 163] on input "Premium $84.25" at bounding box center [363, 159] width 11 height 9
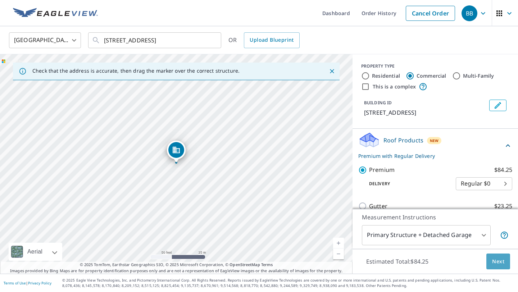
click at [501, 263] on span "Next" at bounding box center [498, 261] width 12 height 9
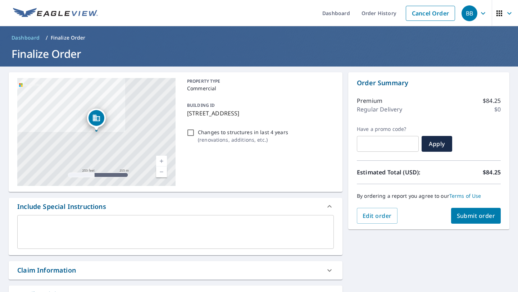
click at [469, 220] on span "Submit order" at bounding box center [476, 216] width 39 height 8
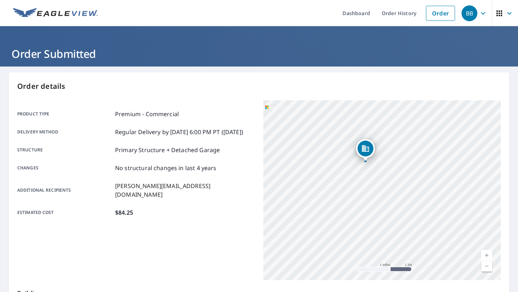
scroll to position [131, 0]
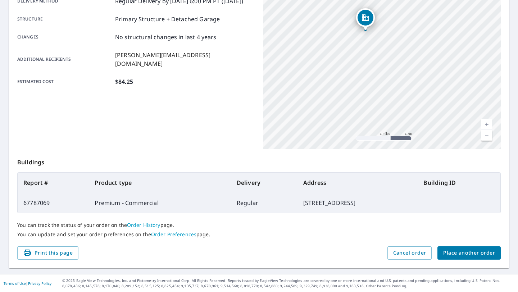
click at [452, 252] on span "Place another order" at bounding box center [469, 253] width 52 height 9
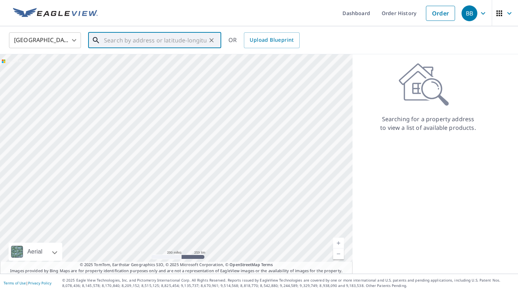
click at [162, 41] on input "text" at bounding box center [155, 40] width 103 height 20
click at [122, 60] on span "[STREET_ADDRESS]" at bounding box center [159, 61] width 113 height 9
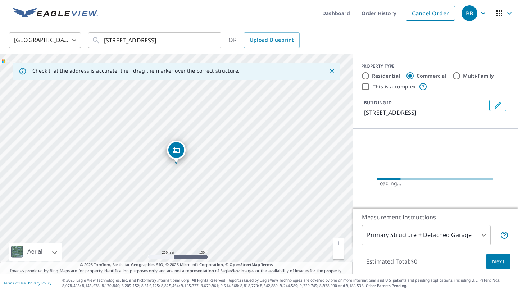
click at [341, 237] on div "[STREET_ADDRESS]" at bounding box center [176, 164] width 353 height 220
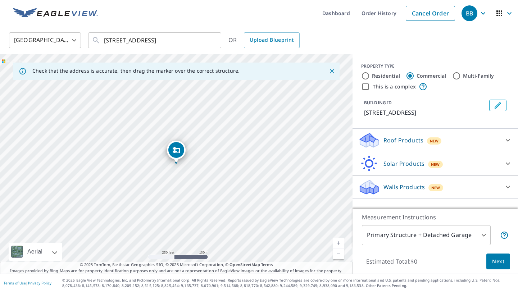
click at [342, 245] on link "Current Level 17, Zoom In" at bounding box center [338, 243] width 11 height 11
click at [342, 245] on link "Current Level 18, Zoom In" at bounding box center [338, 243] width 11 height 11
click at [342, 245] on link "Current Level 19, Zoom In" at bounding box center [338, 243] width 11 height 11
click at [389, 145] on p "Roof Products" at bounding box center [404, 140] width 40 height 9
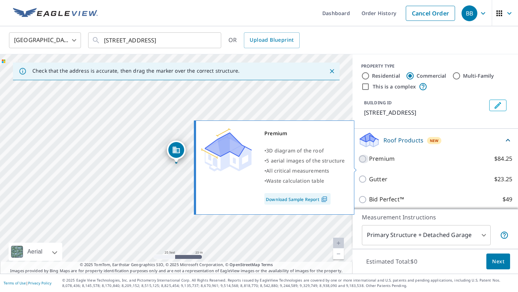
click at [362, 163] on input "Premium $84.25" at bounding box center [363, 159] width 11 height 9
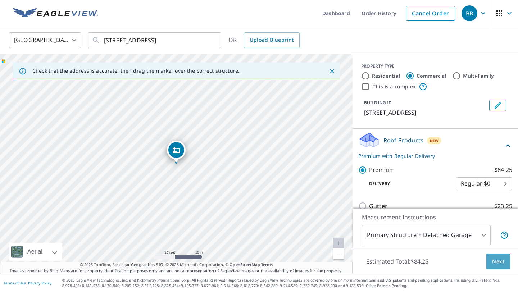
click at [499, 257] on span "Next" at bounding box center [498, 261] width 12 height 9
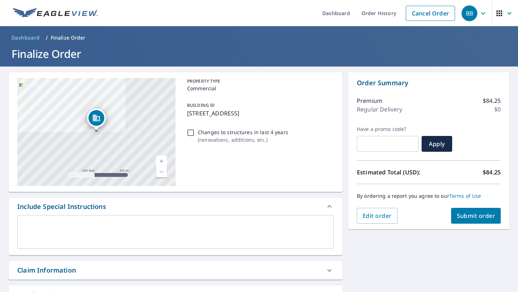
click at [489, 218] on span "Submit order" at bounding box center [476, 216] width 39 height 8
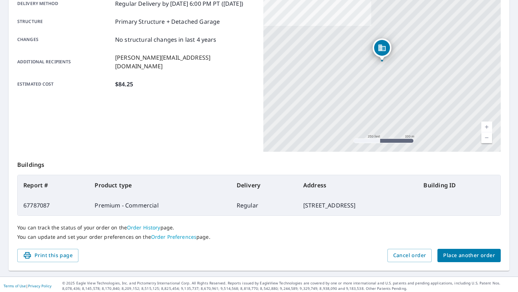
scroll to position [131, 0]
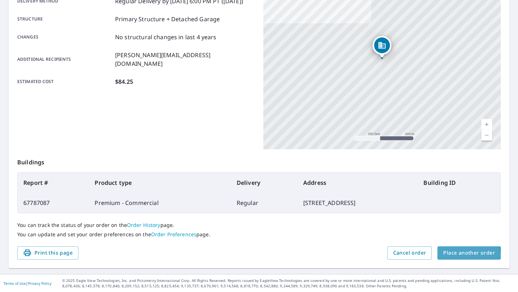
click at [452, 255] on span "Place another order" at bounding box center [469, 253] width 52 height 9
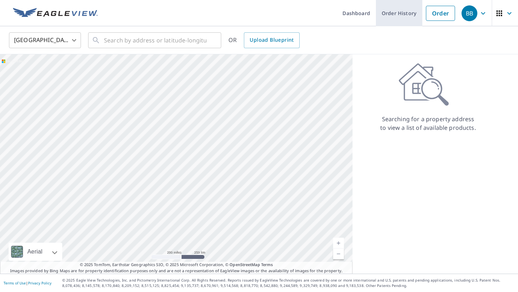
click at [400, 11] on link "Order History" at bounding box center [399, 13] width 46 height 26
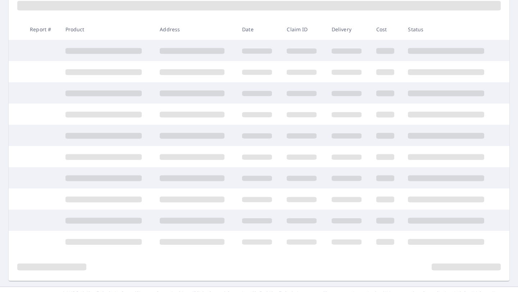
scroll to position [125, 0]
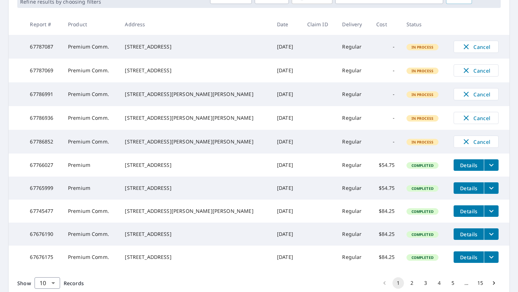
click at [407, 73] on span "In Process" at bounding box center [422, 70] width 31 height 5
click at [178, 64] on td "[STREET_ADDRESS]" at bounding box center [195, 71] width 152 height 24
click at [177, 65] on td "[STREET_ADDRESS]" at bounding box center [195, 71] width 152 height 24
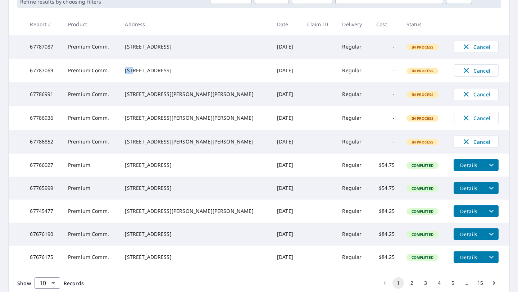
click at [177, 65] on td "[STREET_ADDRESS]" at bounding box center [195, 71] width 152 height 24
click at [315, 141] on td at bounding box center [319, 142] width 35 height 24
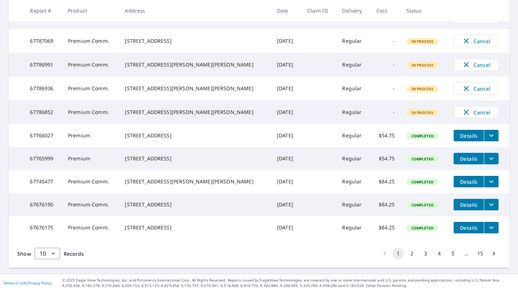
scroll to position [167, 0]
drag, startPoint x: 189, startPoint y: 165, endPoint x: 139, endPoint y: 152, distance: 51.4
click at [139, 152] on td "[STREET_ADDRESS]" at bounding box center [195, 158] width 152 height 23
copy div "[STREET_ADDRESS]"
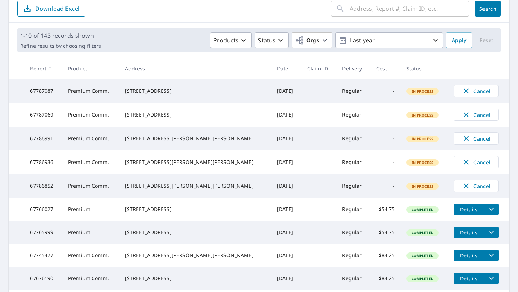
scroll to position [81, 0]
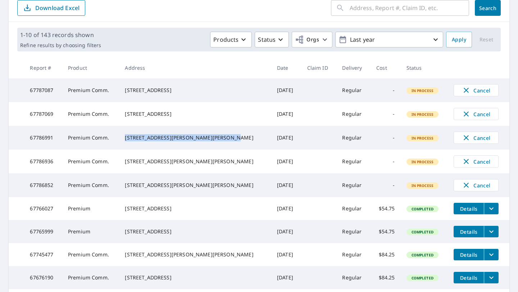
drag, startPoint x: 134, startPoint y: 137, endPoint x: 196, endPoint y: 147, distance: 63.0
click at [196, 147] on td "[STREET_ADDRESS][PERSON_NAME][PERSON_NAME]" at bounding box center [195, 138] width 152 height 24
copy div "[STREET_ADDRESS][PERSON_NAME][PERSON_NAME]"
click at [477, 142] on span "Cancel" at bounding box center [476, 138] width 30 height 9
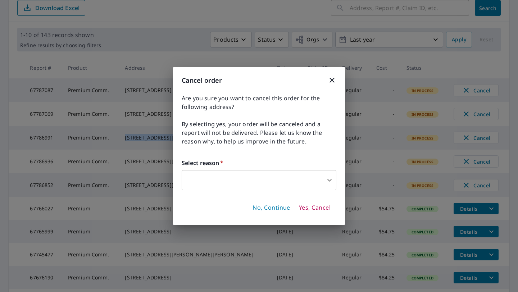
click at [241, 185] on body "BB BB Dashboard Order History Order BB Dashboard / Order History Order History …" at bounding box center [259, 146] width 518 height 292
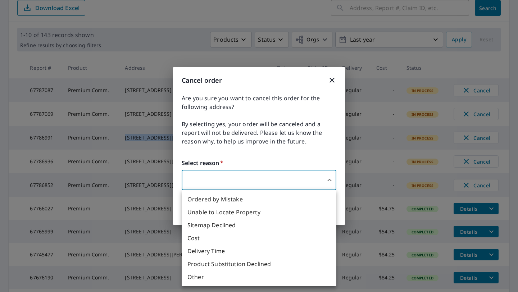
click at [231, 254] on li "Delivery Time" at bounding box center [259, 251] width 155 height 13
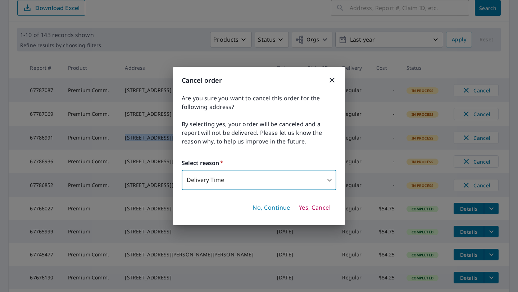
click at [317, 210] on span "Yes, Cancel" at bounding box center [315, 208] width 32 height 8
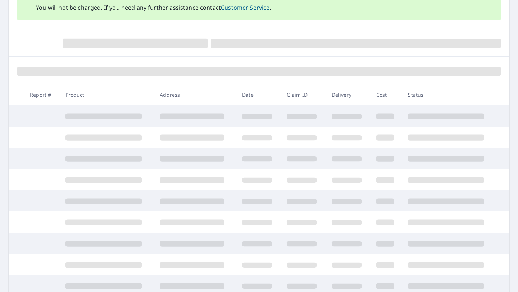
scroll to position [41, 0]
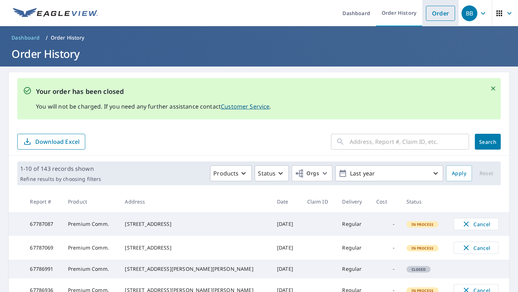
click at [451, 14] on link "Order" at bounding box center [440, 13] width 29 height 15
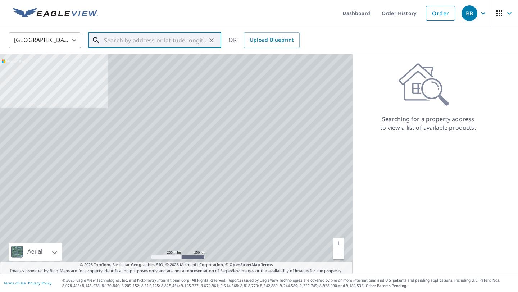
click at [134, 36] on input "text" at bounding box center [155, 40] width 103 height 20
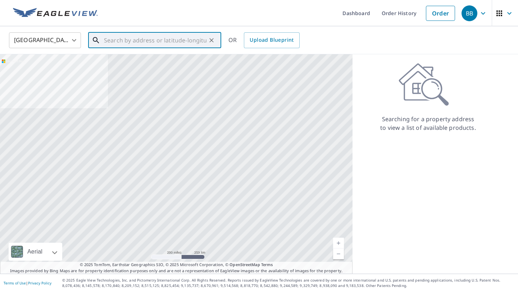
paste input "[STREET_ADDRESS][PERSON_NAME][PERSON_NAME]"
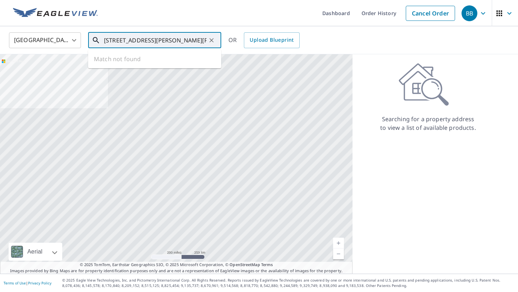
scroll to position [0, 5]
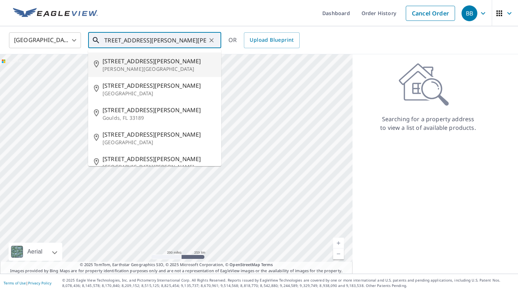
click at [133, 60] on span "[STREET_ADDRESS][PERSON_NAME]" at bounding box center [159, 61] width 113 height 9
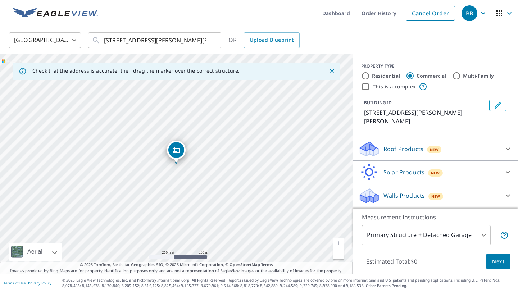
click at [394, 145] on p "Roof Products" at bounding box center [404, 149] width 40 height 9
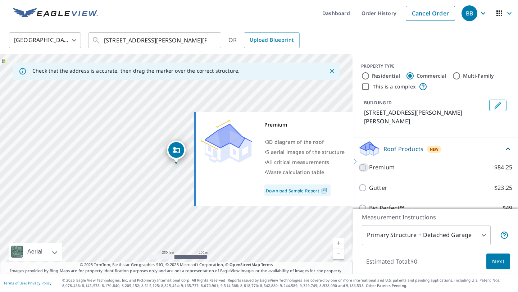
click at [364, 163] on input "Premium $84.25" at bounding box center [363, 167] width 11 height 9
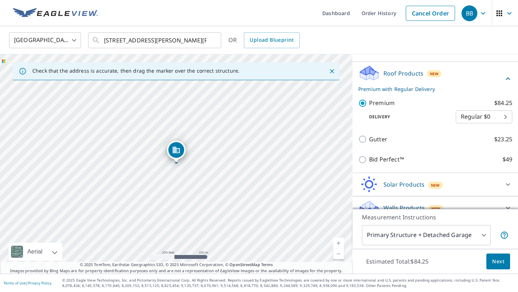
scroll to position [78, 0]
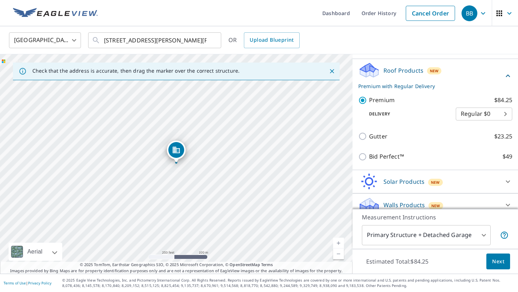
click at [464, 107] on body "BB BB Dashboard Order History Cancel Order BB [GEOGRAPHIC_DATA] US ​ [STREET_AD…" at bounding box center [259, 146] width 518 height 292
click at [470, 131] on li "3 Hour $39.5" at bounding box center [484, 131] width 56 height 13
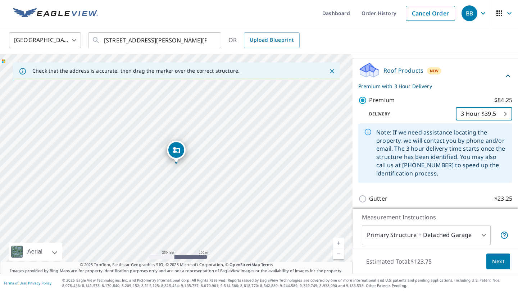
click at [497, 263] on span "Next" at bounding box center [498, 261] width 12 height 9
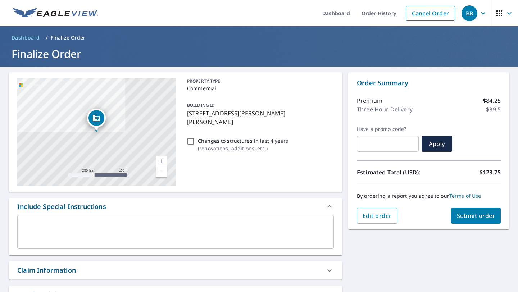
click at [468, 218] on span "Submit order" at bounding box center [476, 216] width 39 height 8
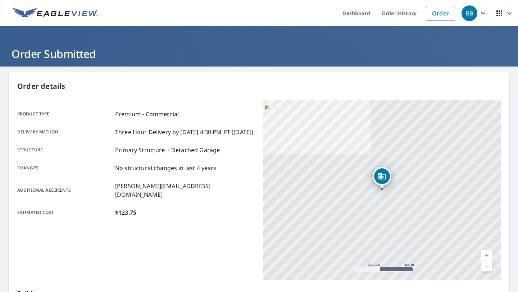
scroll to position [131, 0]
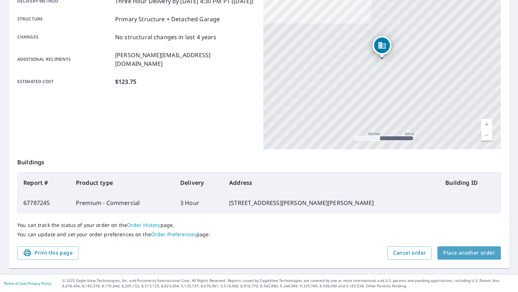
click at [467, 252] on span "Place another order" at bounding box center [469, 253] width 52 height 9
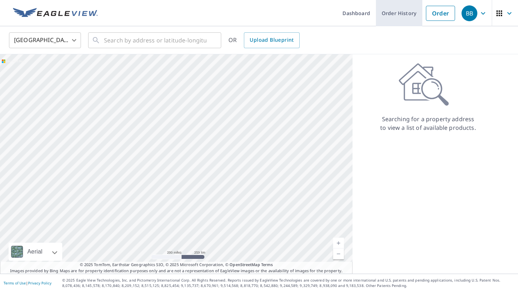
click at [387, 14] on link "Order History" at bounding box center [399, 13] width 46 height 26
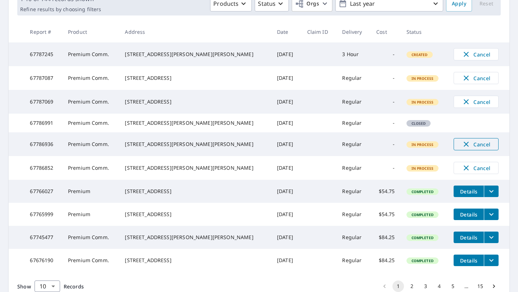
scroll to position [118, 0]
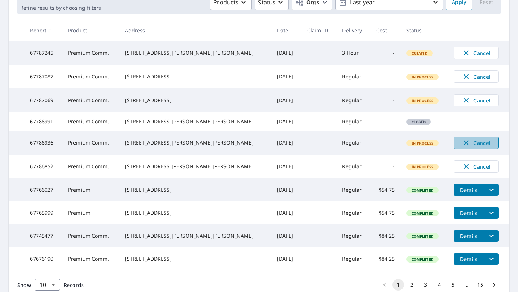
click at [476, 147] on span "Cancel" at bounding box center [476, 143] width 30 height 9
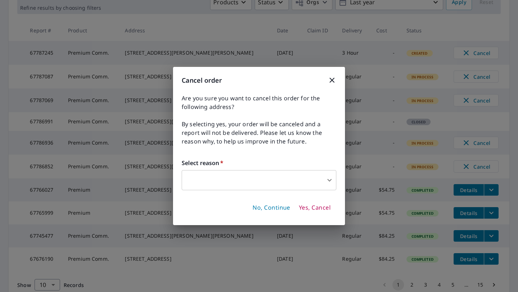
click at [257, 187] on body "BB BB Dashboard Order History Order BB Dashboard / Order History Order History …" at bounding box center [259, 146] width 518 height 292
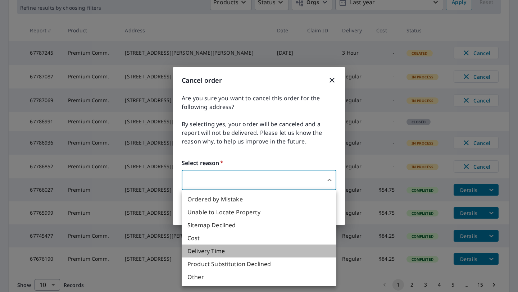
click at [238, 256] on li "Delivery Time" at bounding box center [259, 251] width 155 height 13
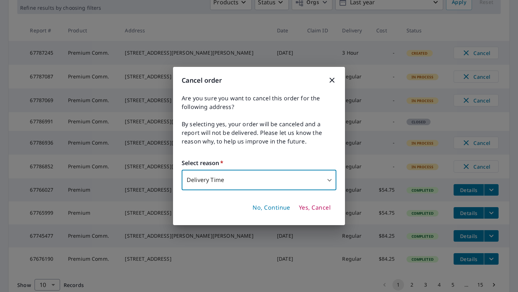
click at [306, 208] on span "Yes, Cancel" at bounding box center [315, 208] width 32 height 8
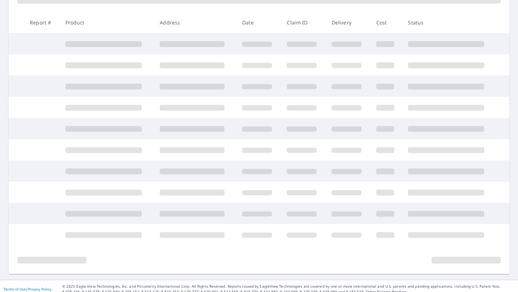
scroll to position [177, 0]
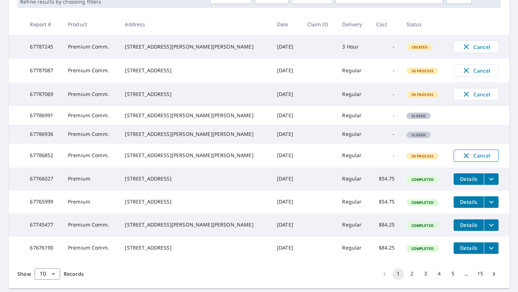
click at [467, 160] on span "Cancel" at bounding box center [476, 156] width 30 height 9
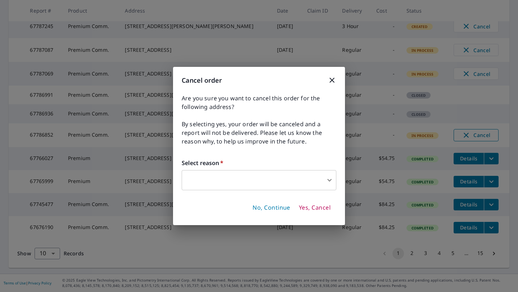
scroll to position [125, 0]
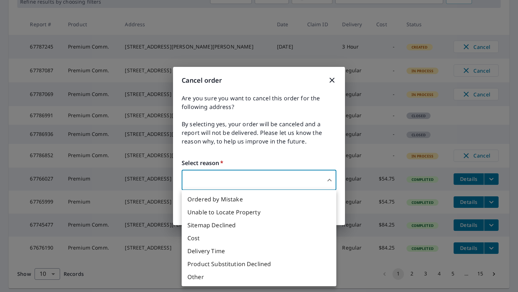
click at [224, 175] on body "BB BB Dashboard Order History Order BB Dashboard / Order History Order History …" at bounding box center [259, 146] width 518 height 292
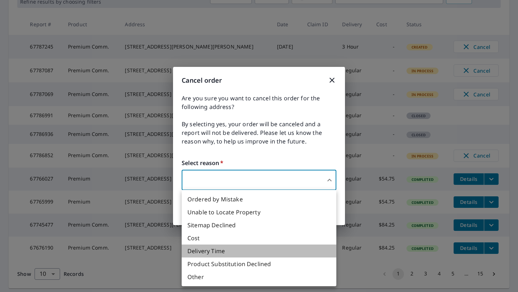
click at [233, 253] on li "Delivery Time" at bounding box center [259, 251] width 155 height 13
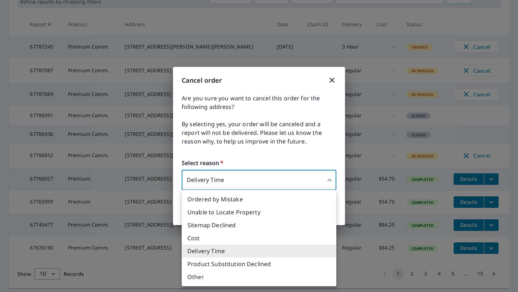
click at [214, 181] on body "BB BB Dashboard Order History Order BB Dashboard / Order History Order History …" at bounding box center [259, 146] width 518 height 292
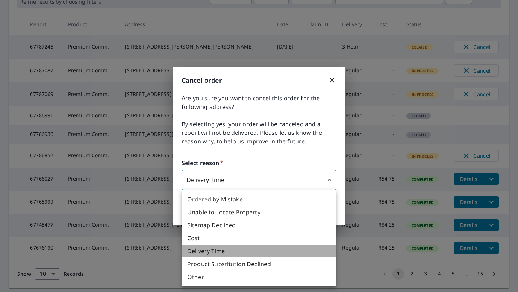
click at [214, 256] on li "Delivery Time" at bounding box center [259, 251] width 155 height 13
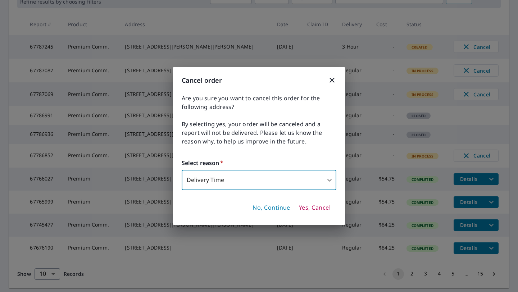
click at [302, 209] on span "Yes, Cancel" at bounding box center [315, 208] width 32 height 8
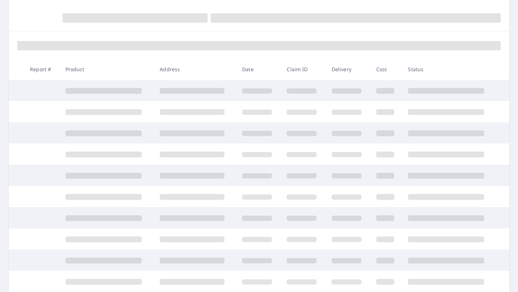
scroll to position [177, 0]
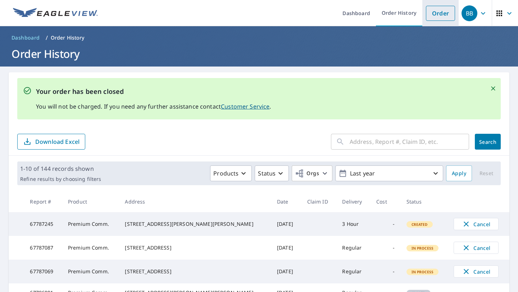
click at [437, 19] on link "Order" at bounding box center [440, 13] width 29 height 15
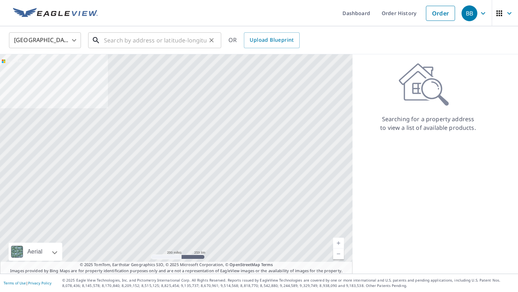
click at [132, 44] on input "text" at bounding box center [155, 40] width 103 height 20
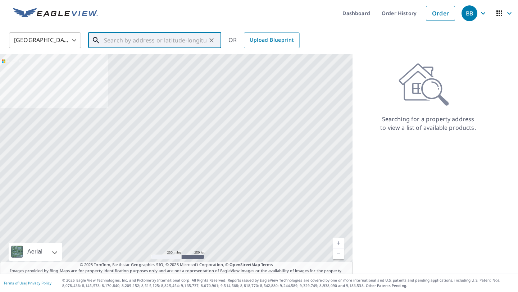
paste input "[STREET_ADDRESS][PERSON_NAME][PERSON_NAME]"
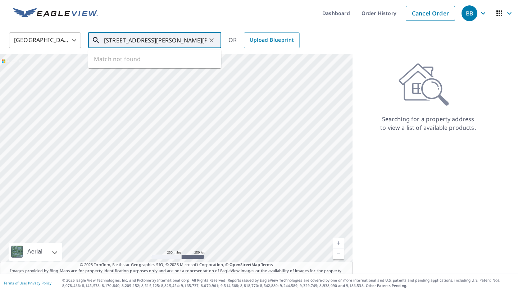
scroll to position [0, 5]
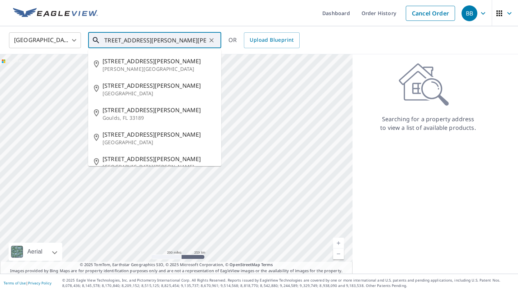
click at [115, 40] on input "[STREET_ADDRESS][PERSON_NAME][PERSON_NAME]" at bounding box center [155, 40] width 103 height 20
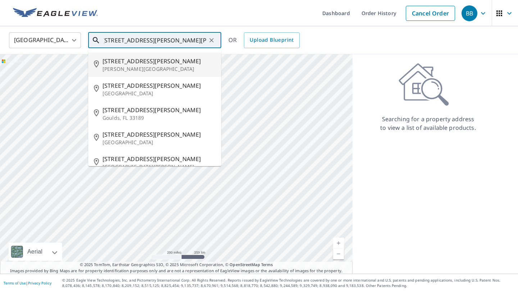
click at [112, 66] on p "[PERSON_NAME][GEOGRAPHIC_DATA]" at bounding box center [159, 68] width 113 height 7
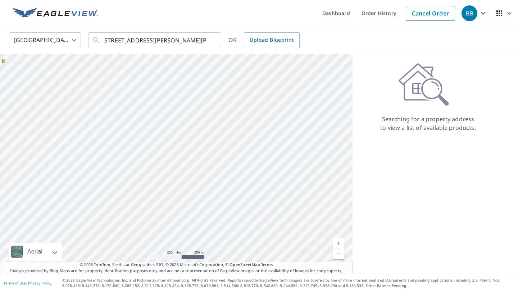
scroll to position [0, 0]
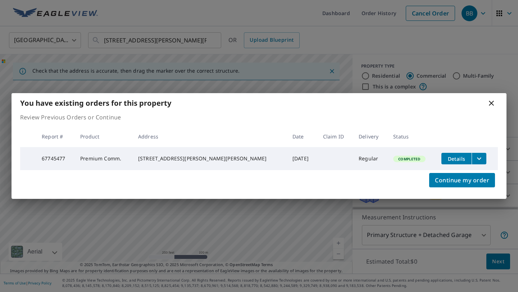
click at [492, 102] on icon at bounding box center [491, 103] width 5 height 5
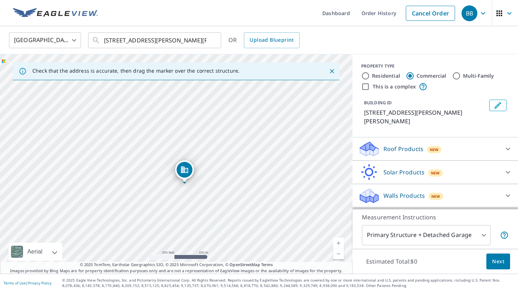
drag, startPoint x: 174, startPoint y: 148, endPoint x: 182, endPoint y: 167, distance: 21.5
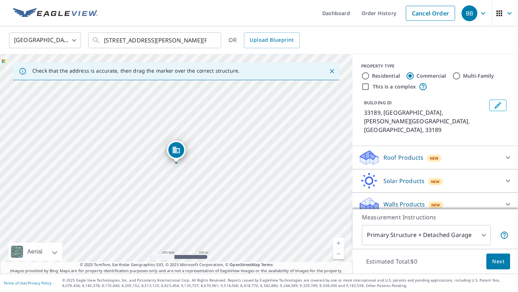
click at [379, 149] on icon at bounding box center [369, 157] width 22 height 17
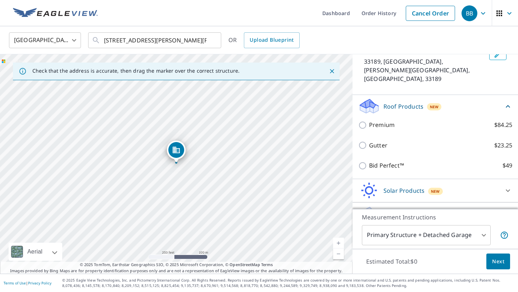
scroll to position [51, 0]
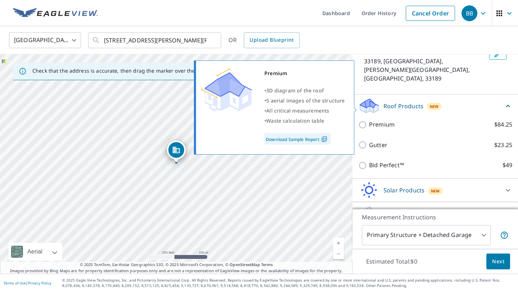
click at [364, 121] on input "Premium $84.25" at bounding box center [363, 125] width 11 height 9
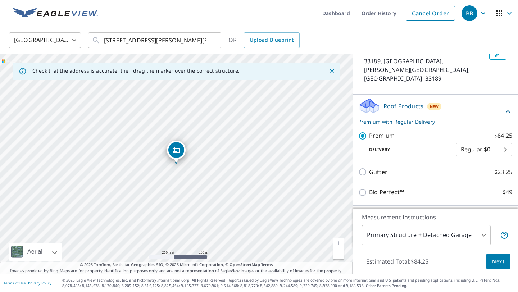
click at [482, 131] on label "Premium $84.25" at bounding box center [440, 135] width 143 height 9
click at [369, 132] on input "Premium $84.25" at bounding box center [363, 136] width 11 height 9
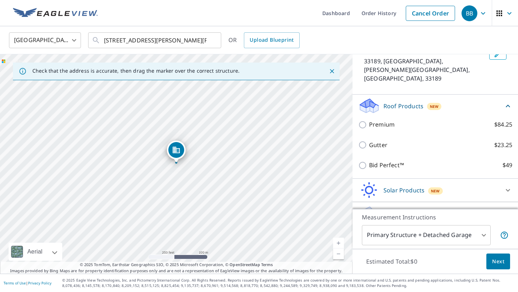
click at [416, 98] on div "Roof Products New" at bounding box center [430, 106] width 145 height 17
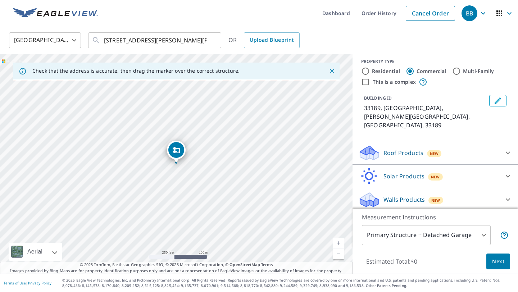
scroll to position [0, 0]
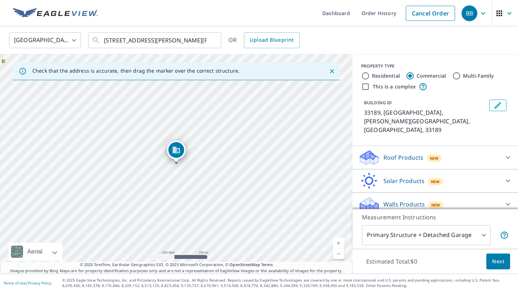
click at [369, 151] on icon at bounding box center [368, 155] width 16 height 9
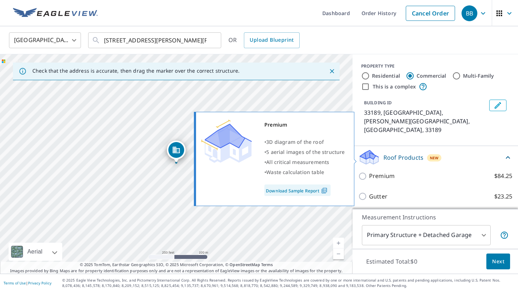
click at [361, 172] on input "Premium $84.25" at bounding box center [363, 176] width 11 height 9
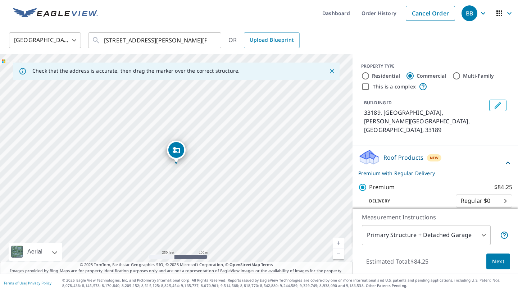
click at [477, 180] on body "BB BB Dashboard Order History Cancel Order BB [GEOGRAPHIC_DATA] US ​ [STREET_AD…" at bounding box center [259, 146] width 518 height 292
click at [480, 206] on li "3 Hour $39.5" at bounding box center [484, 209] width 56 height 13
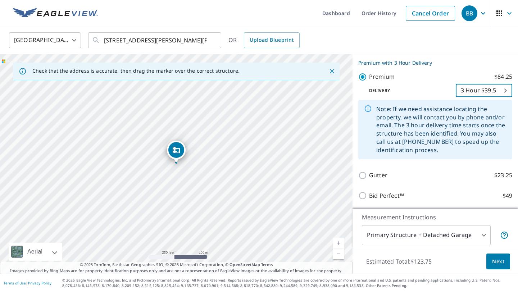
scroll to position [141, 0]
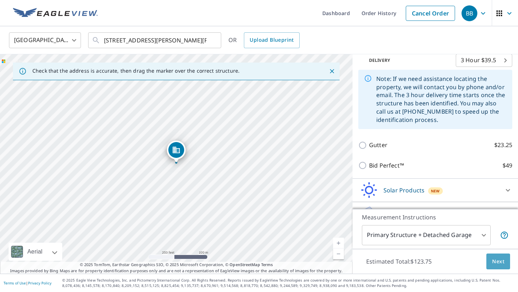
click at [495, 261] on span "Next" at bounding box center [498, 261] width 12 height 9
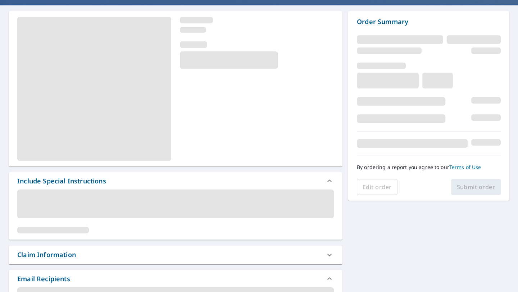
scroll to position [62, 0]
click at [137, 201] on span at bounding box center [175, 203] width 317 height 29
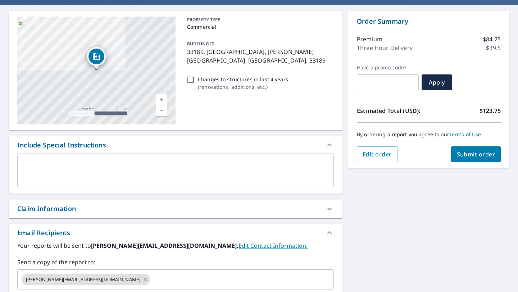
click at [80, 165] on textarea at bounding box center [175, 171] width 307 height 21
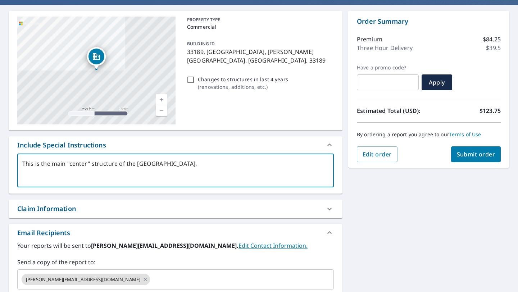
click at [468, 156] on span "Submit order" at bounding box center [476, 154] width 39 height 8
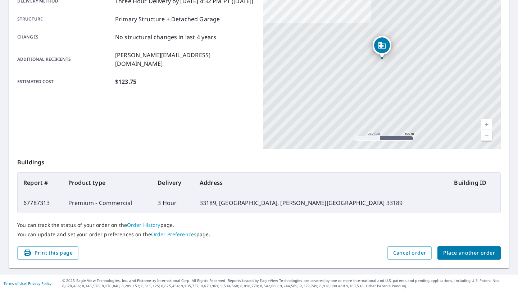
scroll to position [131, 0]
click at [465, 253] on span "Place another order" at bounding box center [469, 253] width 52 height 9
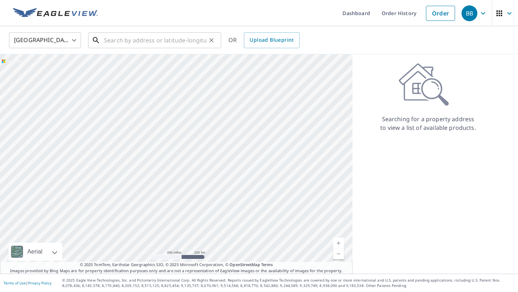
click at [182, 38] on input "text" at bounding box center [155, 40] width 103 height 20
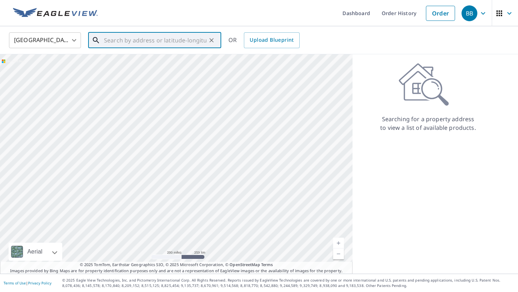
paste input "[STREET_ADDRESS][PERSON_NAME][PERSON_NAME]"
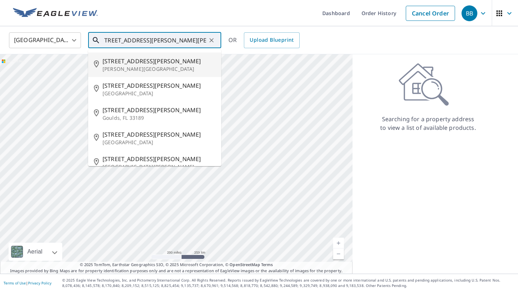
click at [116, 41] on input "[STREET_ADDRESS][PERSON_NAME][PERSON_NAME]" at bounding box center [155, 40] width 103 height 20
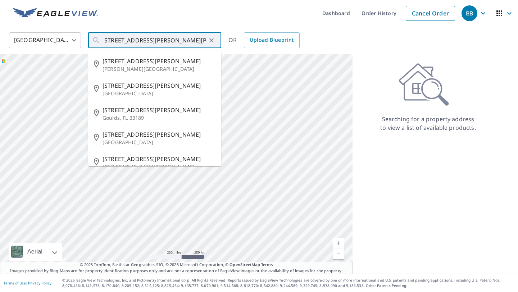
scroll to position [0, 0]
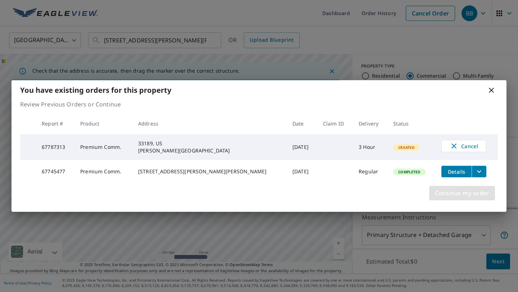
click at [479, 191] on span "Continue my order" at bounding box center [462, 193] width 54 height 10
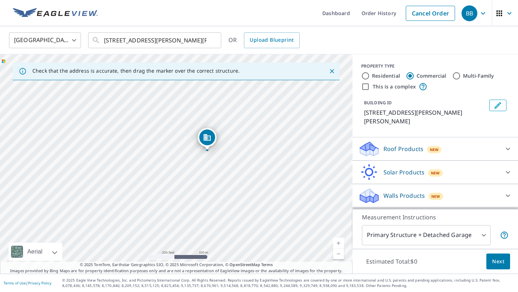
drag, startPoint x: 174, startPoint y: 150, endPoint x: 205, endPoint y: 137, distance: 33.6
click at [417, 141] on div "Roof Products New" at bounding box center [428, 149] width 141 height 17
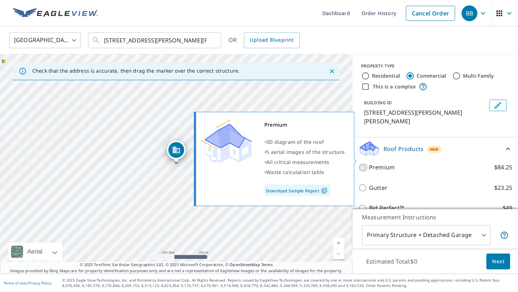
click at [365, 163] on input "Premium $84.25" at bounding box center [363, 167] width 11 height 9
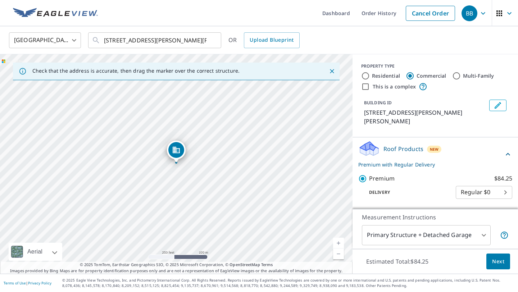
scroll to position [78, 0]
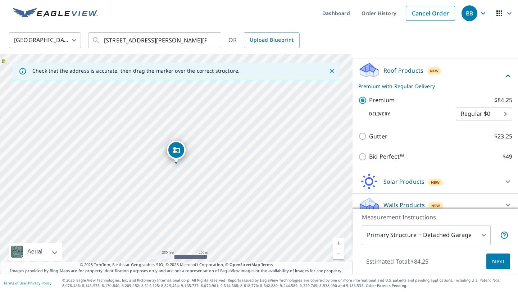
click at [475, 104] on body "BB BB Dashboard Order History Cancel Order BB [GEOGRAPHIC_DATA] US ​ [STREET_AD…" at bounding box center [259, 146] width 518 height 292
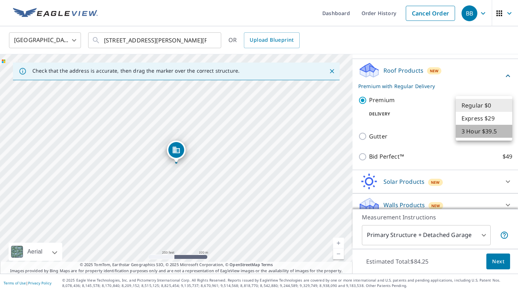
click at [472, 130] on li "3 Hour $39.5" at bounding box center [484, 131] width 56 height 13
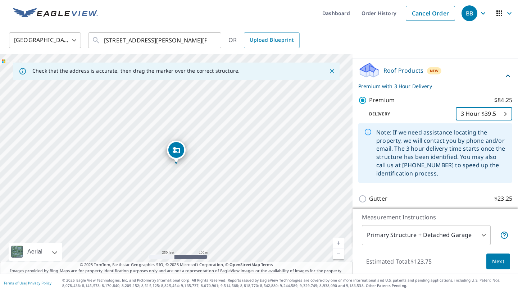
scroll to position [141, 0]
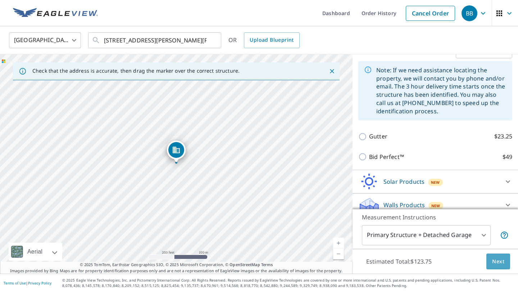
click at [496, 260] on span "Next" at bounding box center [498, 261] width 12 height 9
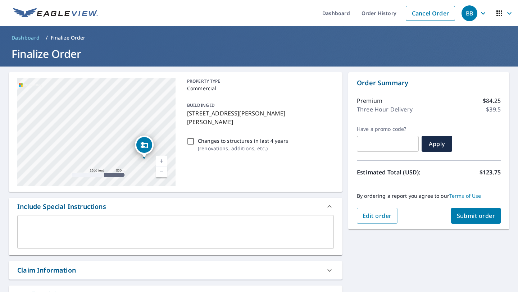
click at [162, 163] on link "Current Level 14, Zoom In" at bounding box center [161, 161] width 11 height 11
click at [162, 163] on link "Current Level 15, Zoom In" at bounding box center [161, 161] width 11 height 11
drag, startPoint x: 134, startPoint y: 144, endPoint x: 42, endPoint y: 81, distance: 111.8
click at [42, 81] on div "[STREET_ADDRESS][PERSON_NAME][PERSON_NAME]" at bounding box center [96, 132] width 158 height 108
drag, startPoint x: 102, startPoint y: 129, endPoint x: 42, endPoint y: 86, distance: 73.6
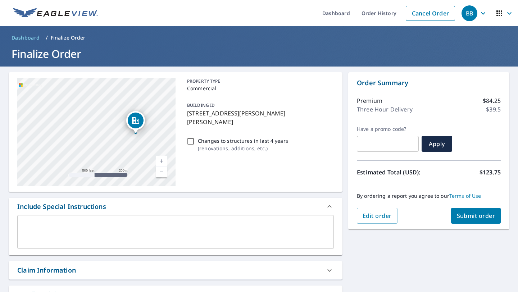
click at [42, 86] on div "[STREET_ADDRESS][PERSON_NAME][PERSON_NAME]" at bounding box center [96, 132] width 158 height 108
drag, startPoint x: 119, startPoint y: 146, endPoint x: 88, endPoint y: 136, distance: 32.4
click at [89, 136] on div "[STREET_ADDRESS][PERSON_NAME][PERSON_NAME]" at bounding box center [96, 132] width 158 height 108
click at [164, 157] on link "Current Level 16, Zoom In" at bounding box center [161, 161] width 11 height 11
click at [165, 162] on link "Current Level 17, Zoom In" at bounding box center [161, 161] width 11 height 11
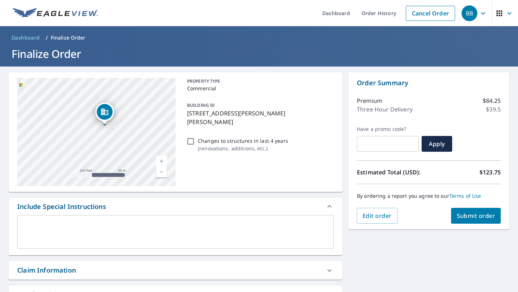
drag, startPoint x: 112, startPoint y: 130, endPoint x: 86, endPoint y: 153, distance: 34.7
click at [86, 153] on div "[STREET_ADDRESS][PERSON_NAME][PERSON_NAME]" at bounding box center [96, 132] width 158 height 108
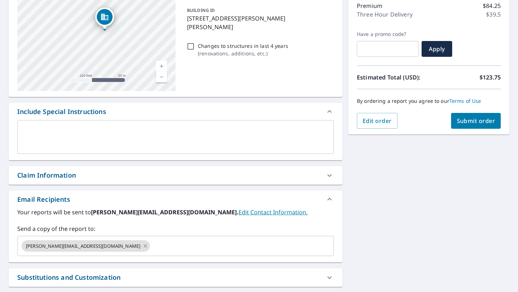
scroll to position [120, 0]
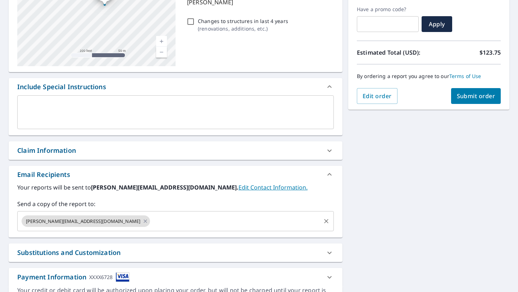
click at [151, 220] on input "text" at bounding box center [235, 221] width 169 height 14
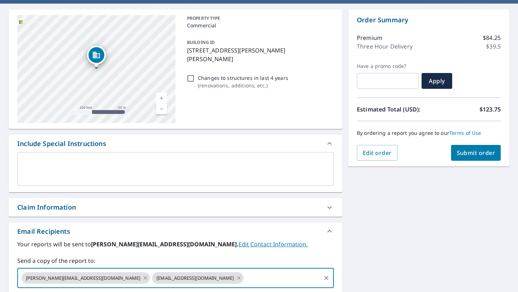
scroll to position [62, 0]
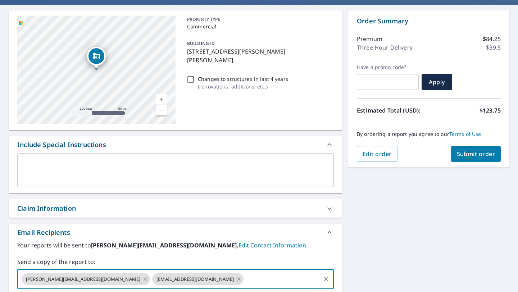
click at [115, 172] on textarea at bounding box center [175, 170] width 307 height 21
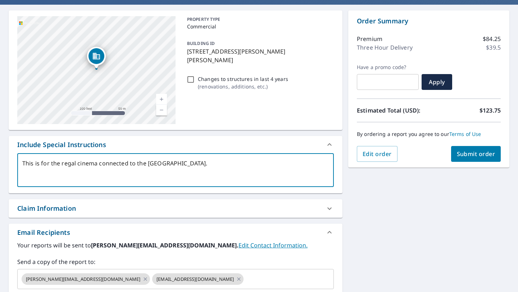
click at [486, 157] on span "Submit order" at bounding box center [476, 154] width 39 height 8
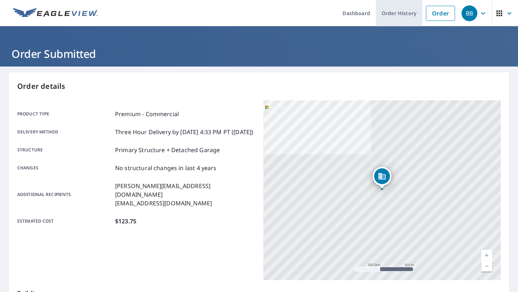
click at [390, 6] on link "Order History" at bounding box center [399, 13] width 46 height 26
